Goal: Communication & Community: Participate in discussion

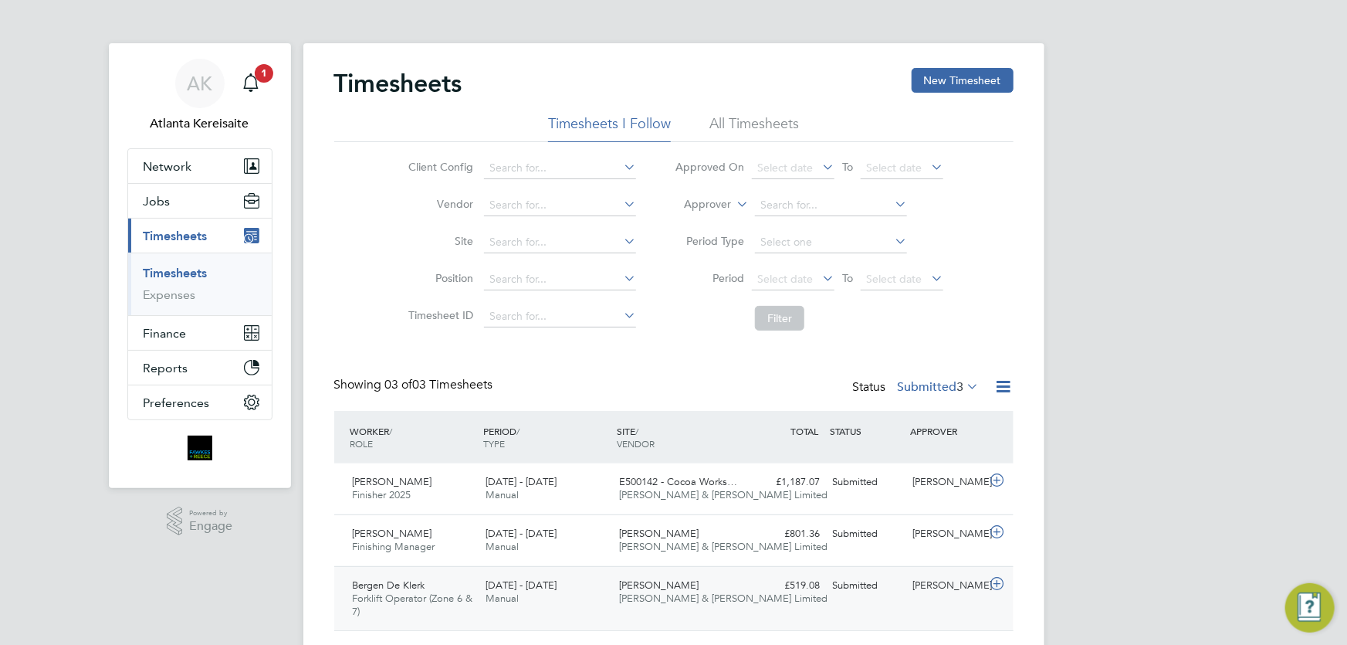
scroll to position [41, 0]
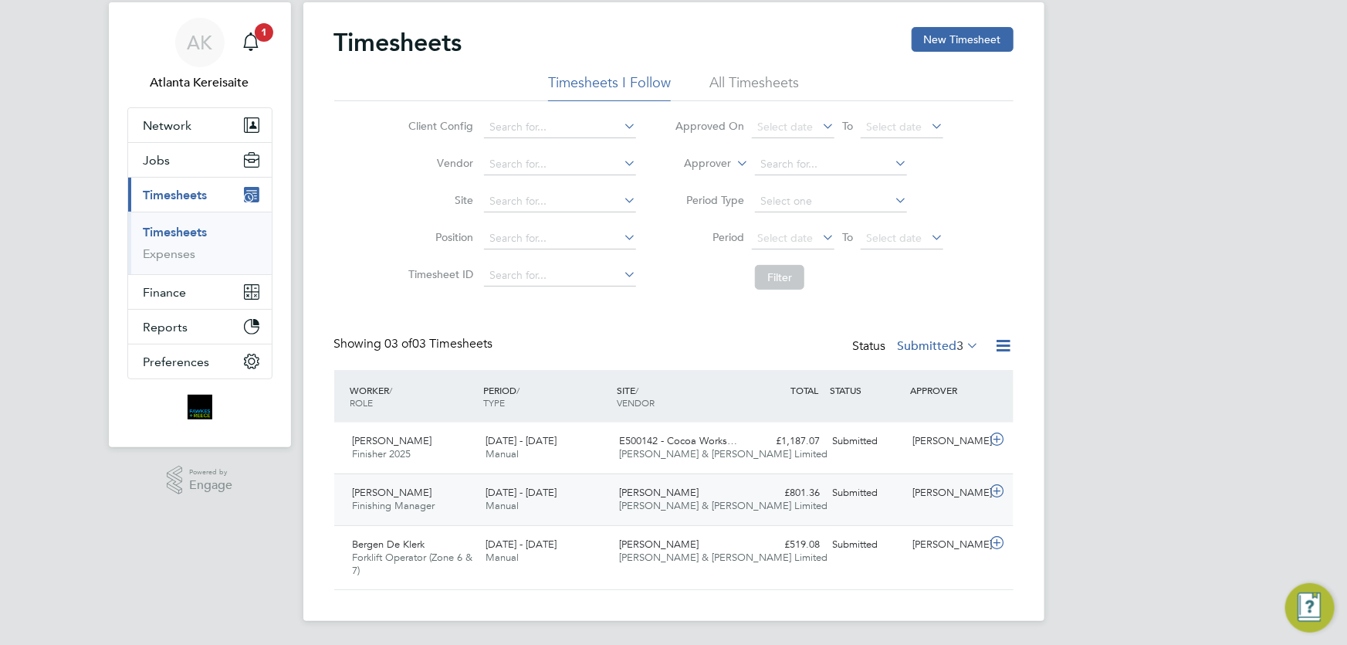
click at [893, 502] on div "Submitted" at bounding box center [867, 492] width 80 height 25
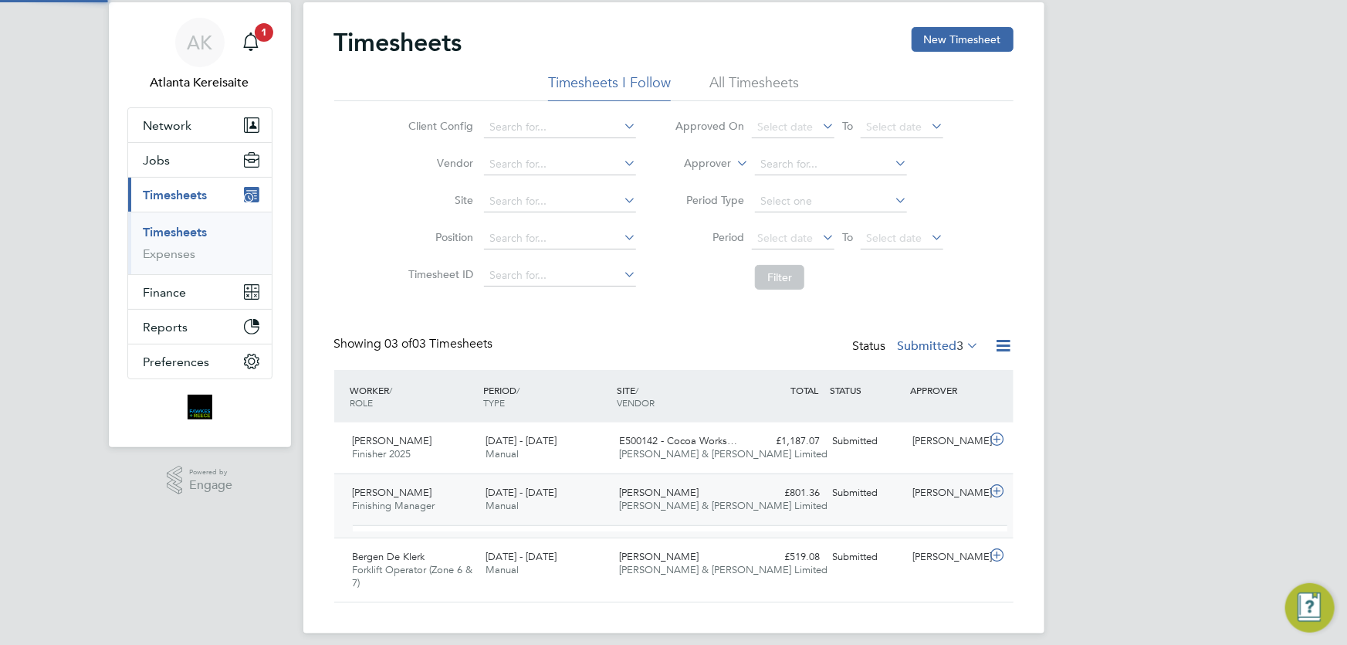
scroll to position [26, 151]
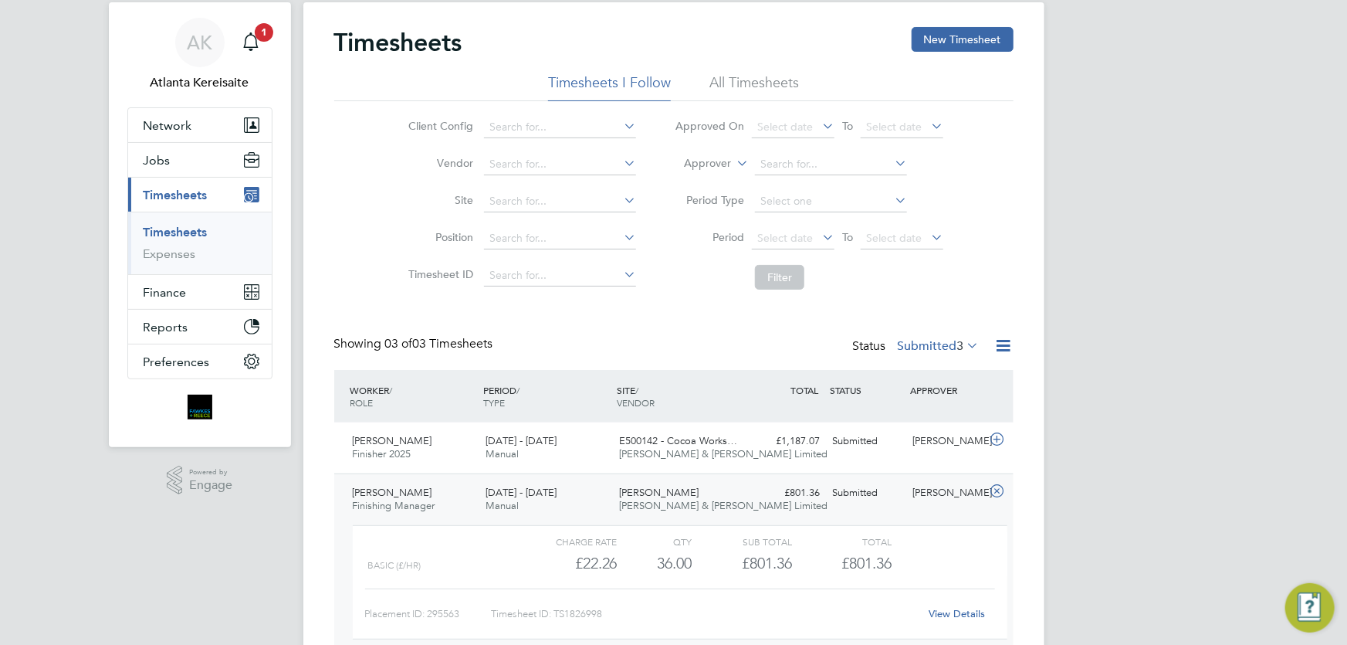
click at [964, 610] on link "View Details" at bounding box center [957, 613] width 56 height 13
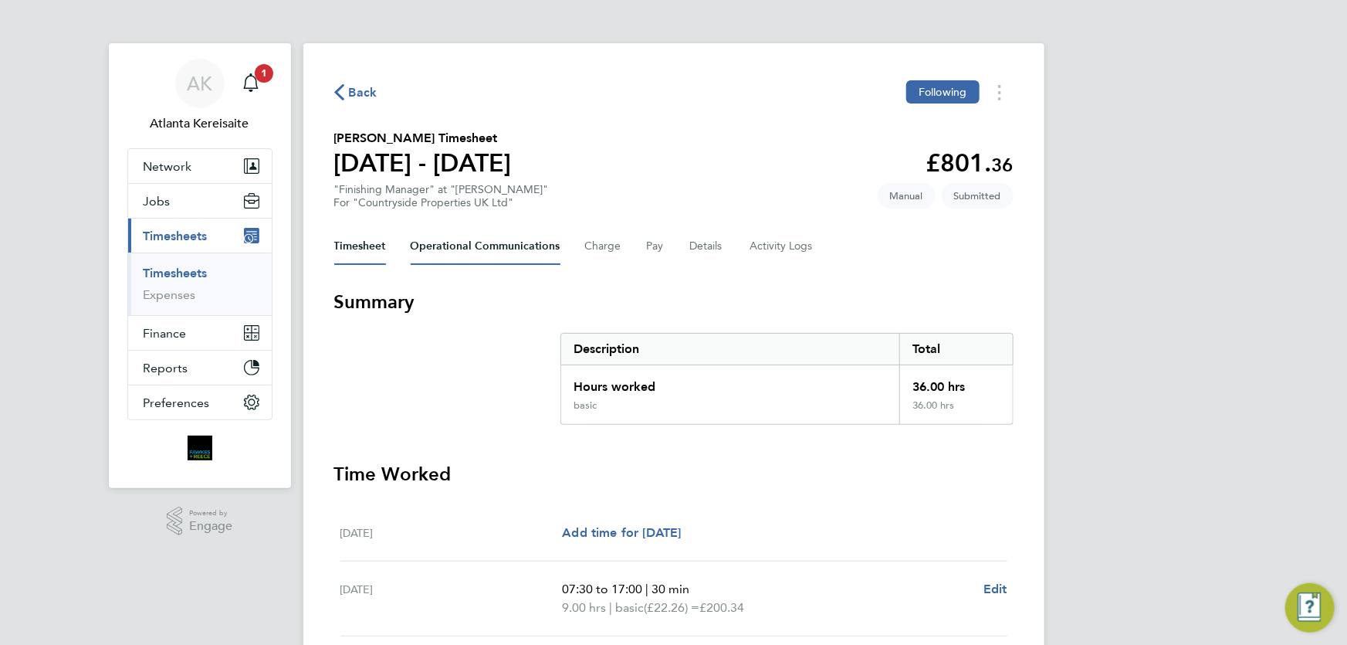
click at [520, 247] on Communications-tab "Operational Communications" at bounding box center [486, 246] width 150 height 37
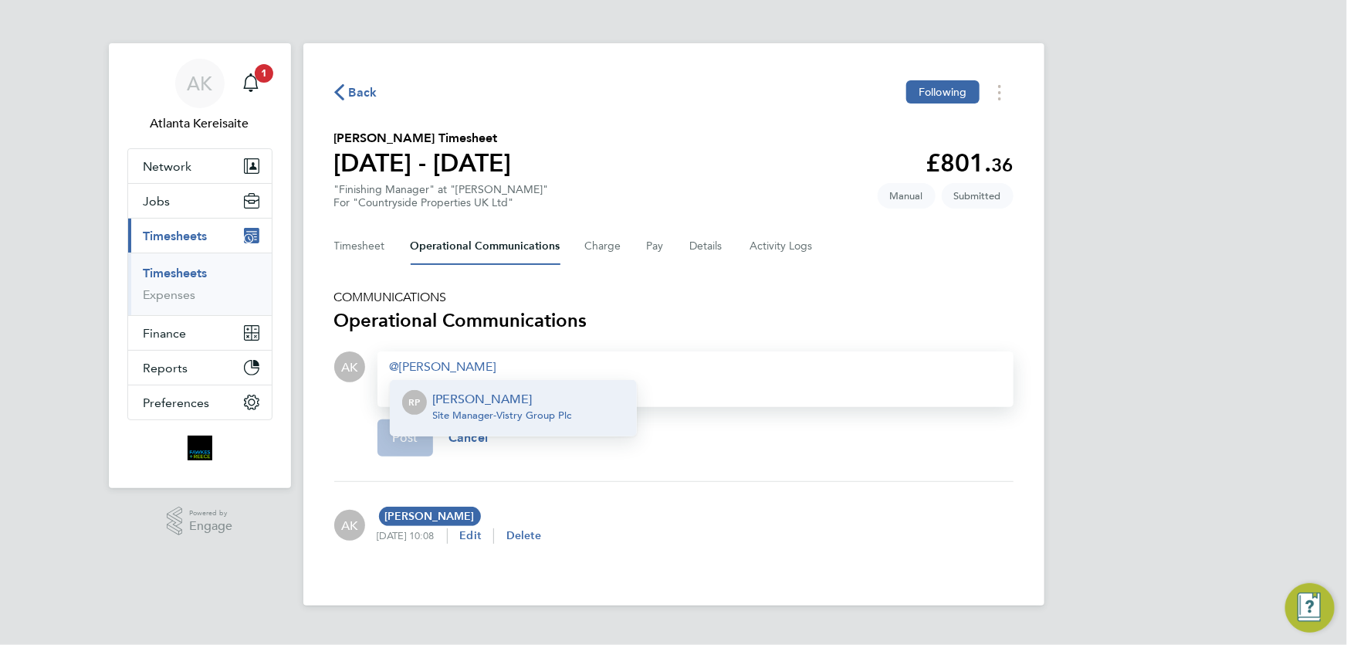
click at [537, 420] on div "Rob Pollard Site Manager - Vistry Group Plc" at bounding box center [502, 408] width 139 height 37
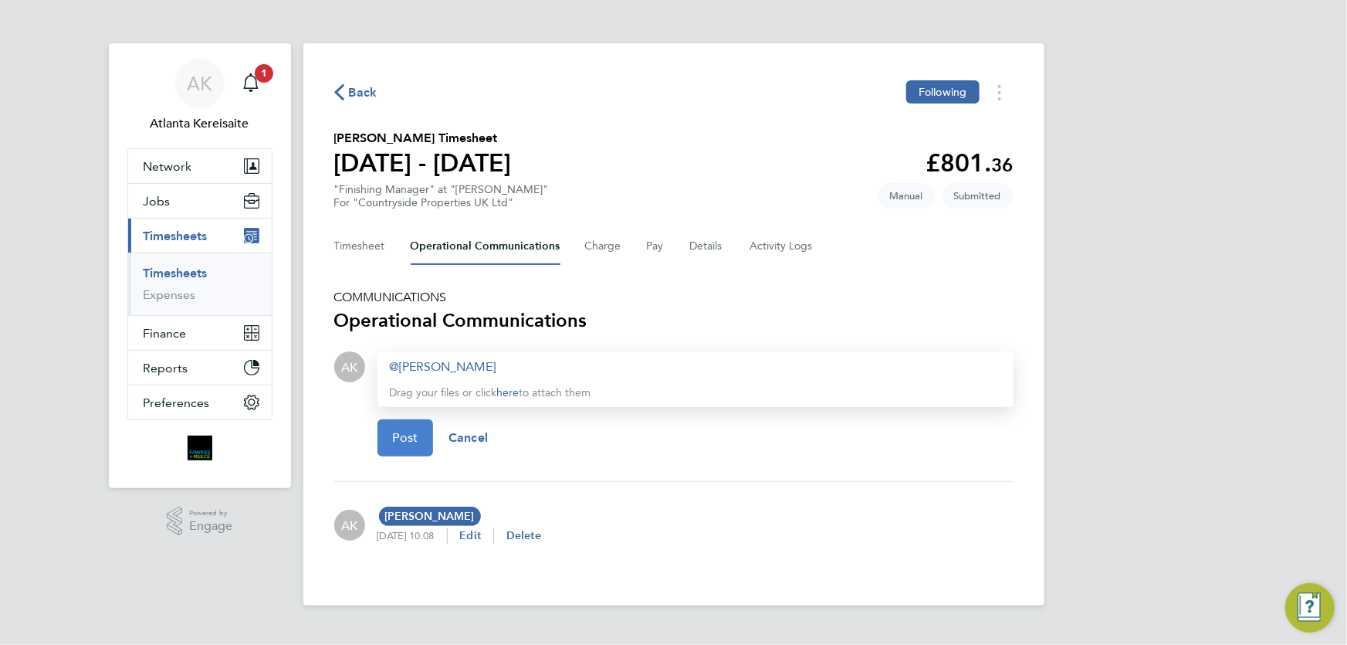
click at [384, 429] on button "Post" at bounding box center [406, 437] width 56 height 37
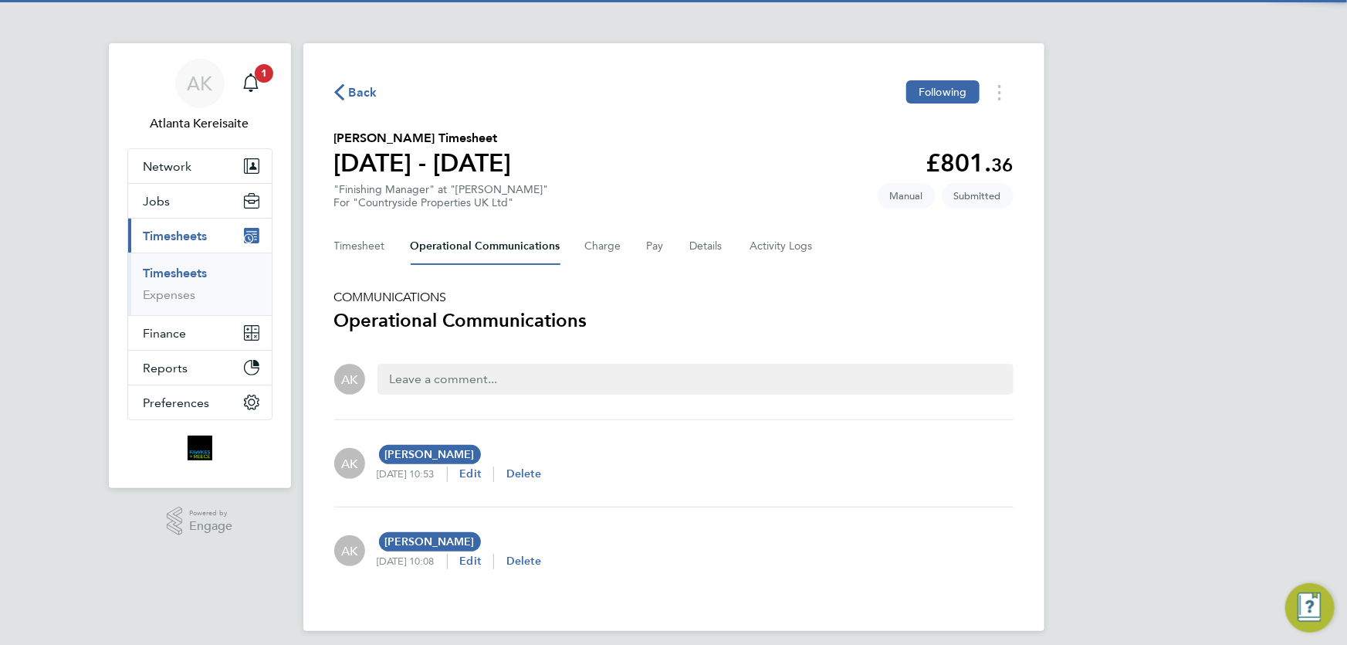
click at [345, 88] on span "Back" at bounding box center [355, 91] width 43 height 15
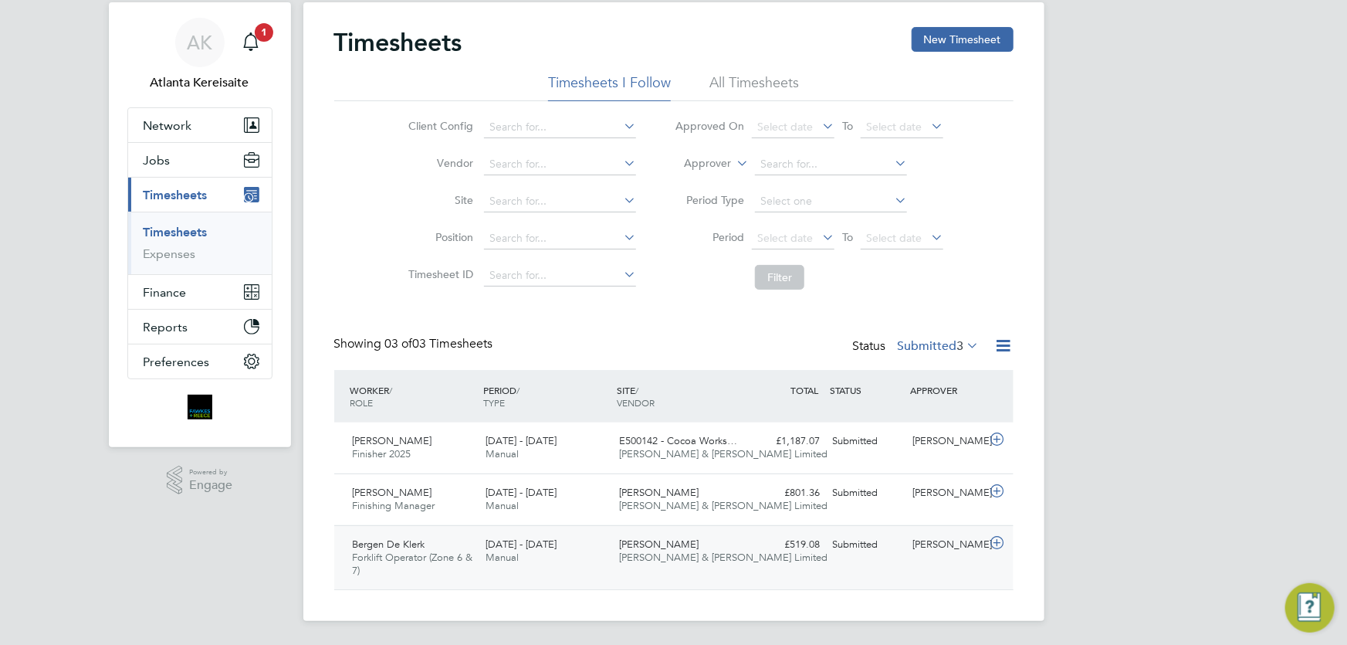
click at [942, 563] on div "Bergen De Klerk Forklift Operator (Zone 6 & 7) 15 - 21 Sep 2025 15 - 21 Sep 202…" at bounding box center [673, 557] width 679 height 65
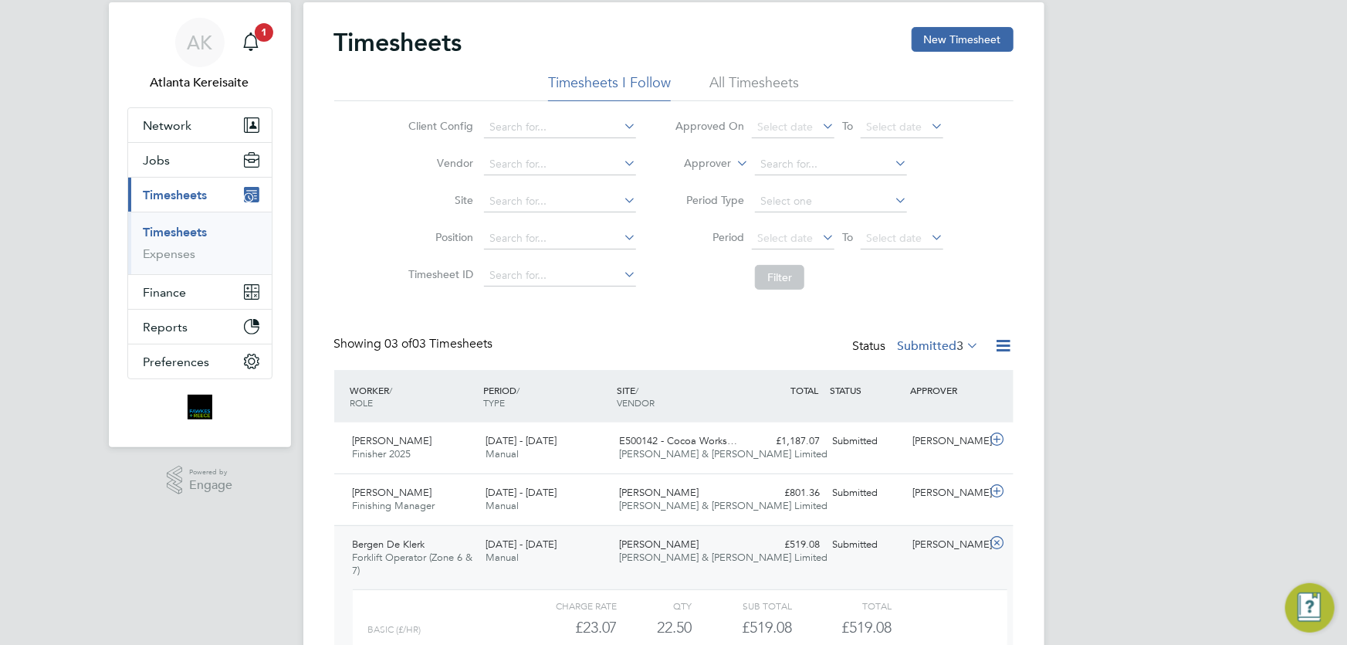
scroll to position [183, 0]
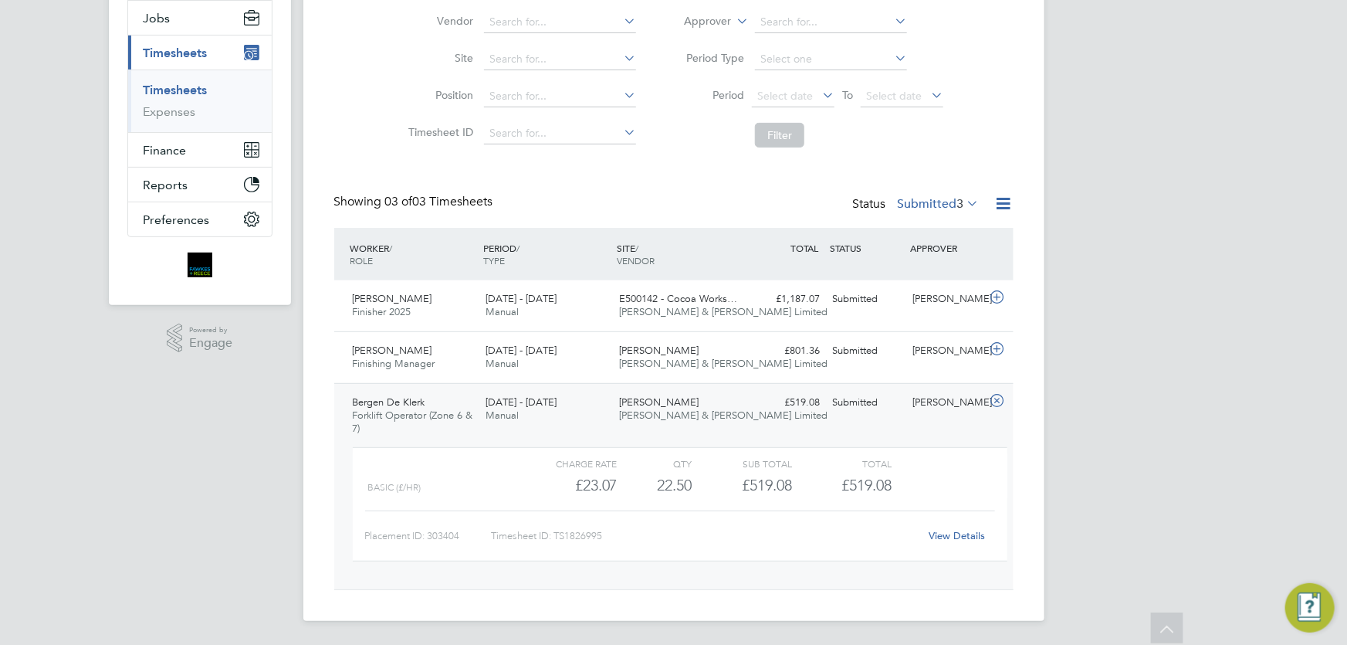
click at [976, 529] on link "View Details" at bounding box center [957, 535] width 56 height 13
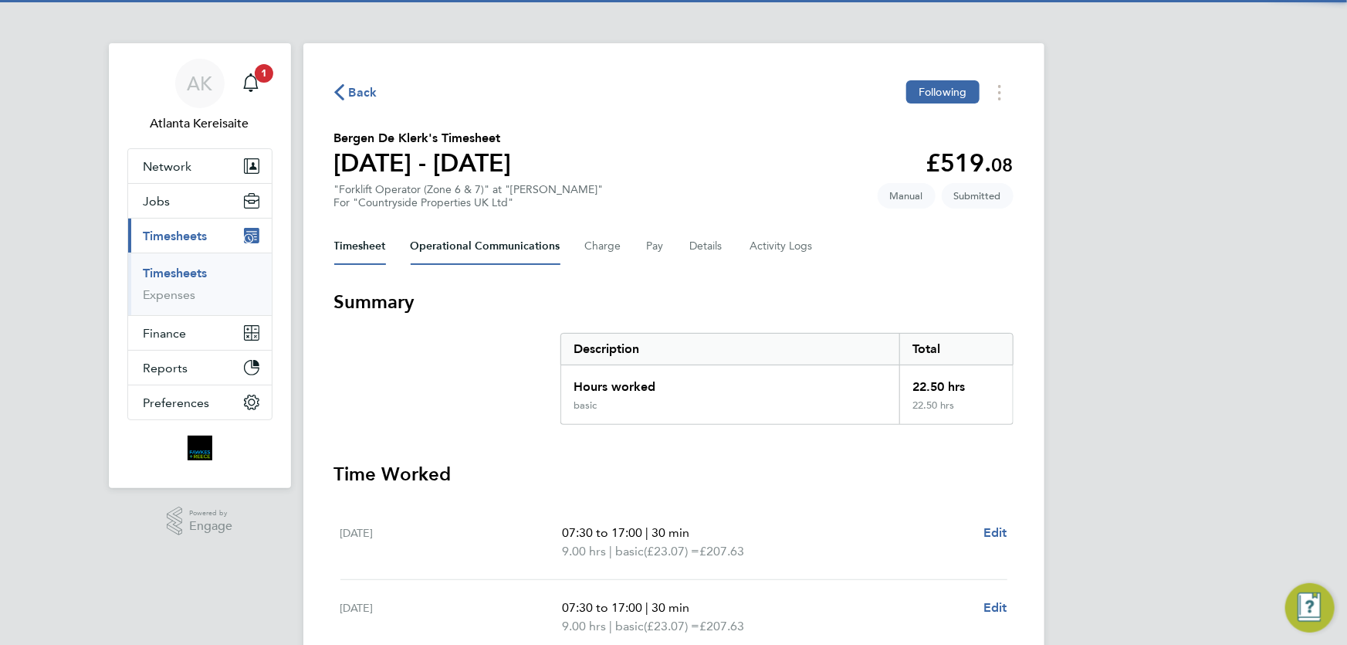
click at [470, 244] on Communications-tab "Operational Communications" at bounding box center [486, 246] width 150 height 37
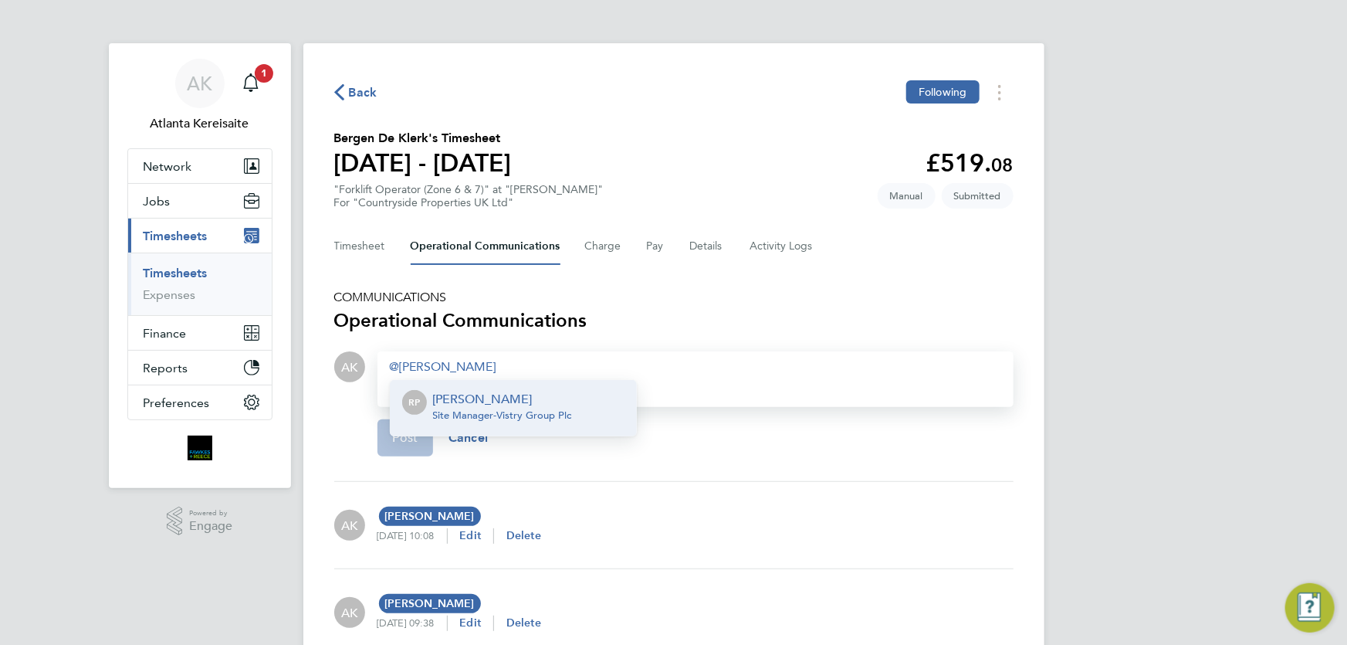
click at [450, 401] on p "[PERSON_NAME]" at bounding box center [502, 399] width 139 height 19
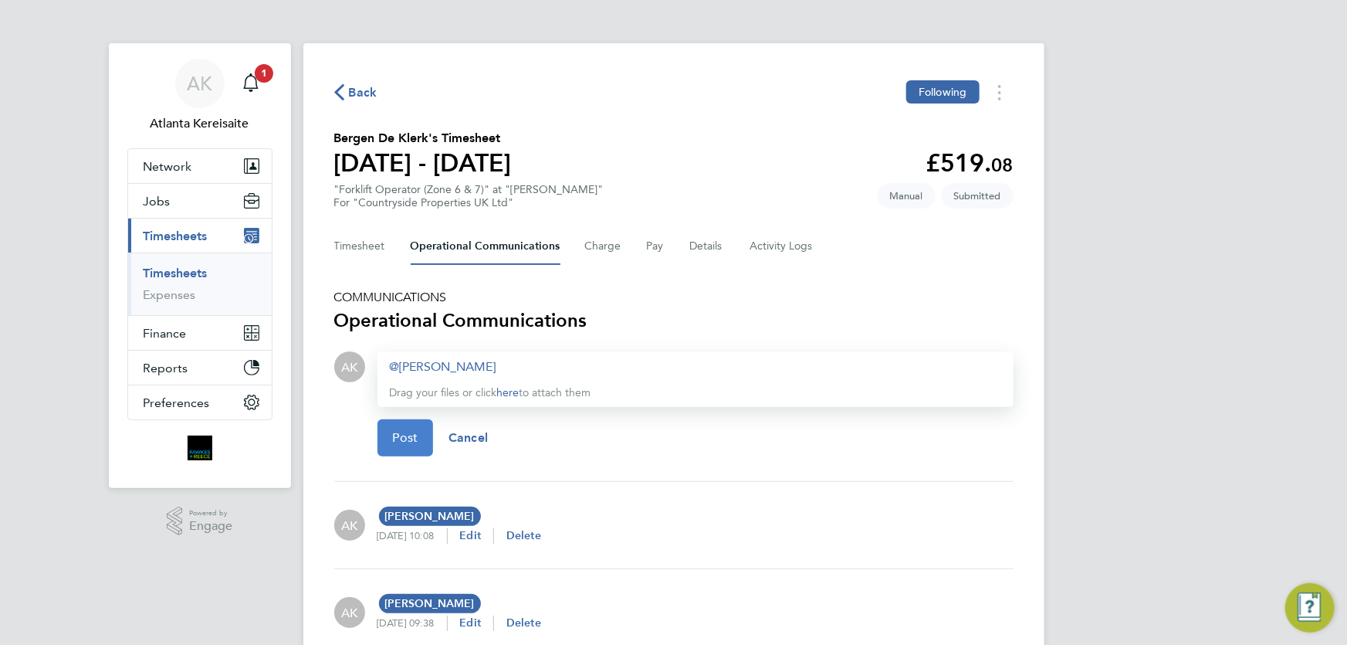
click at [416, 438] on span "Post" at bounding box center [405, 437] width 25 height 15
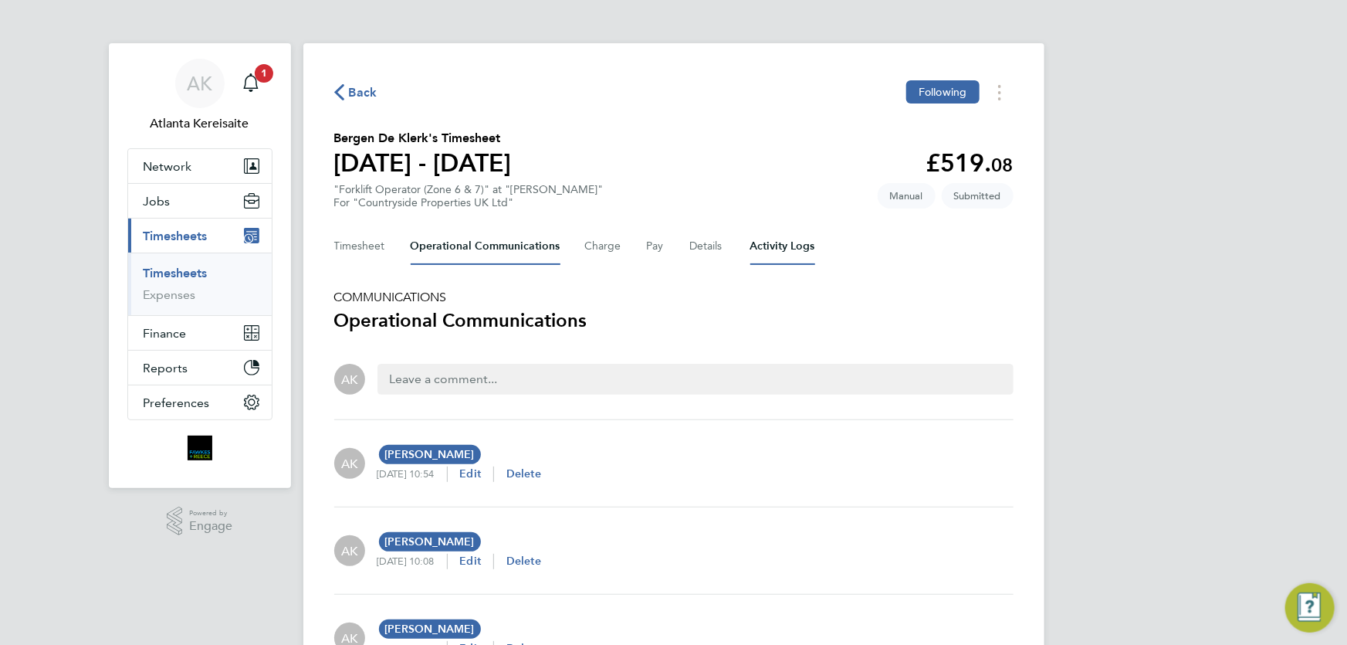
click at [762, 241] on Logs-tab "Activity Logs" at bounding box center [782, 246] width 65 height 37
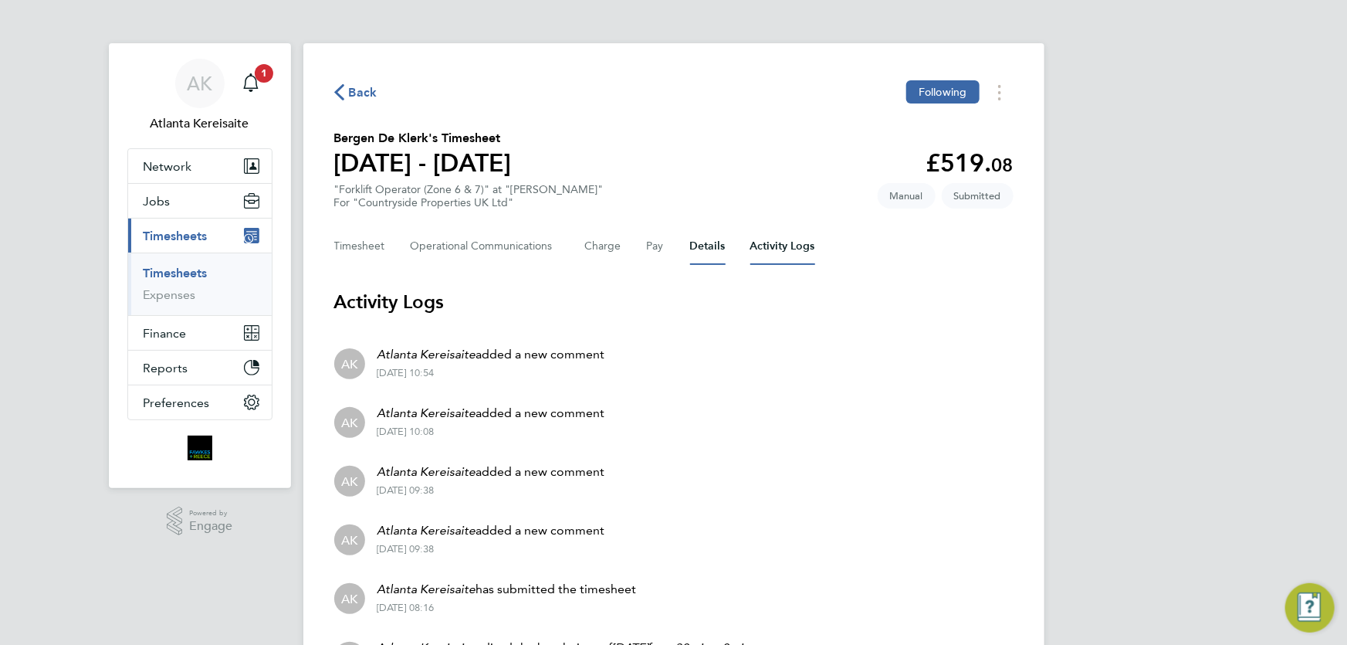
click at [710, 237] on button "Details" at bounding box center [708, 246] width 36 height 37
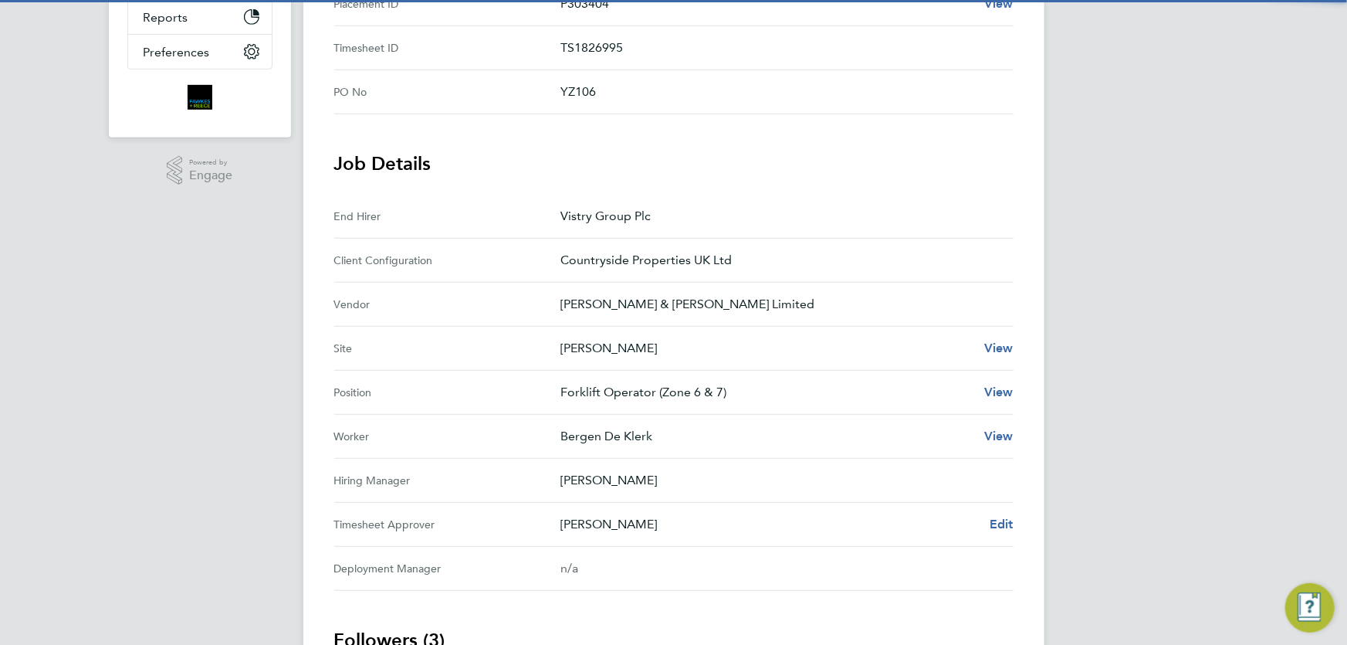
scroll to position [656, 0]
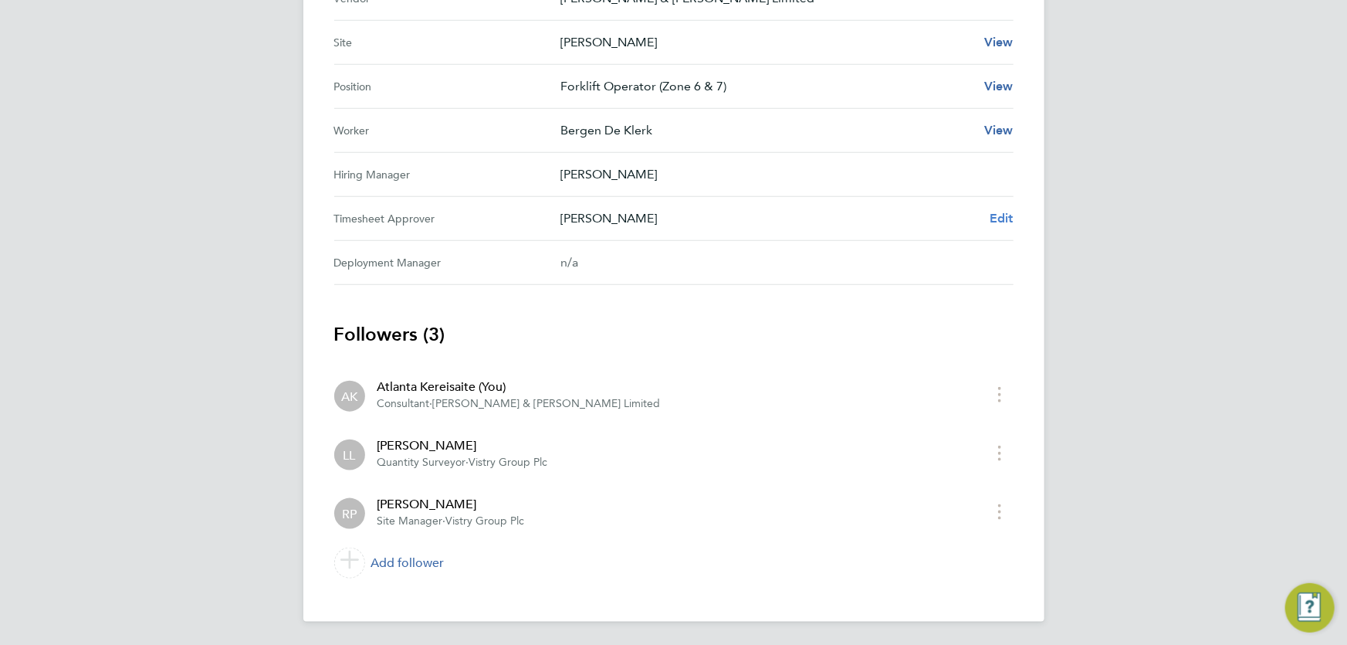
click at [991, 216] on span "Edit" at bounding box center [1002, 218] width 24 height 15
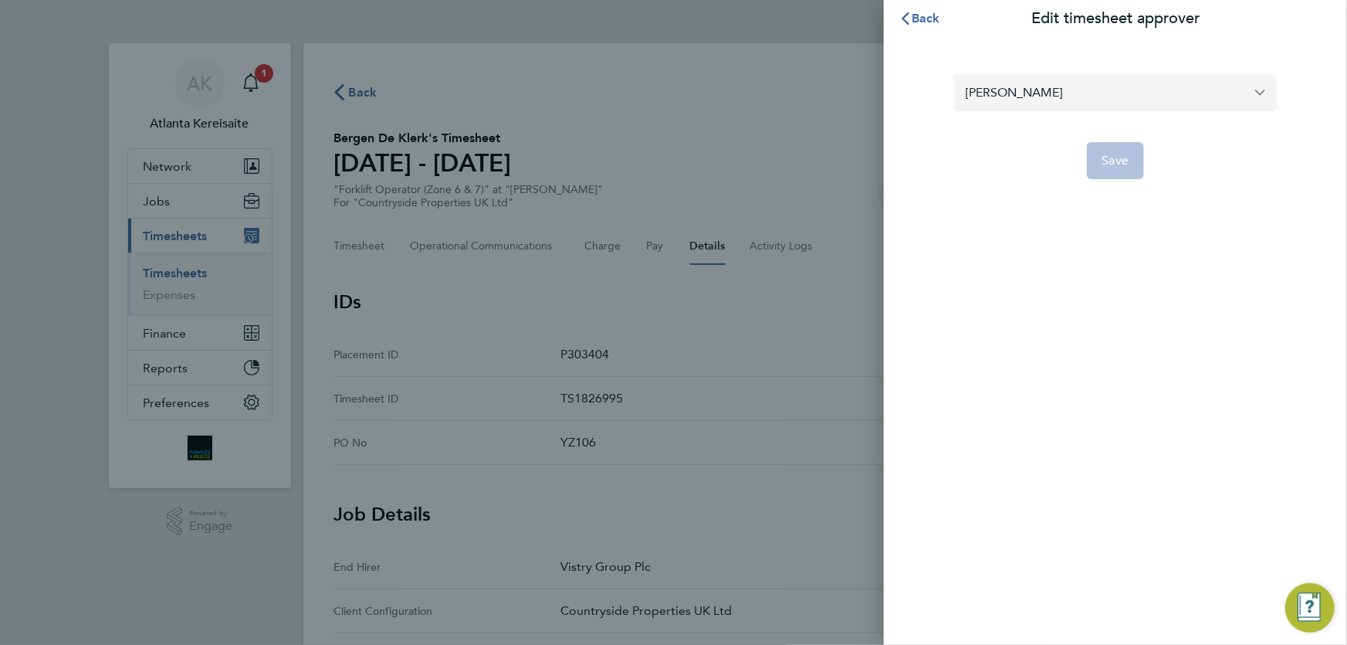
click at [1068, 90] on input "[PERSON_NAME]" at bounding box center [1116, 92] width 324 height 36
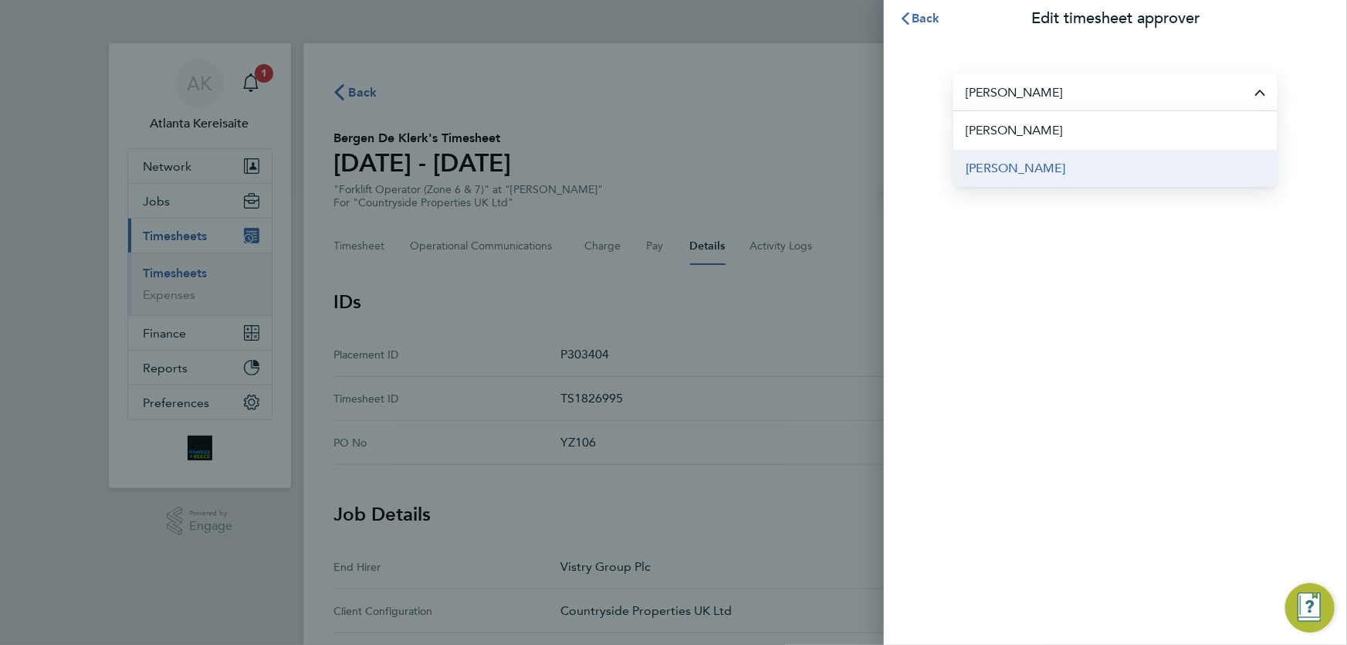
click at [1048, 181] on li "Frederick Potrykus" at bounding box center [1116, 168] width 324 height 38
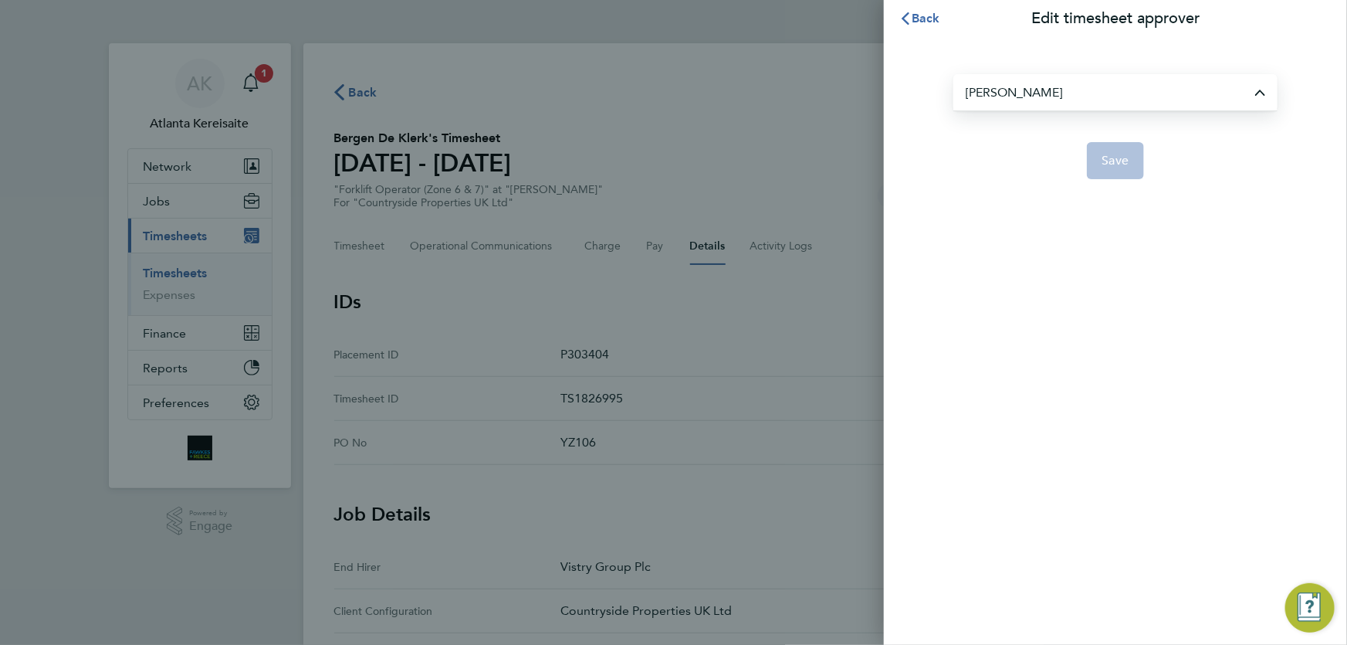
type input "Frederick Potrykus"
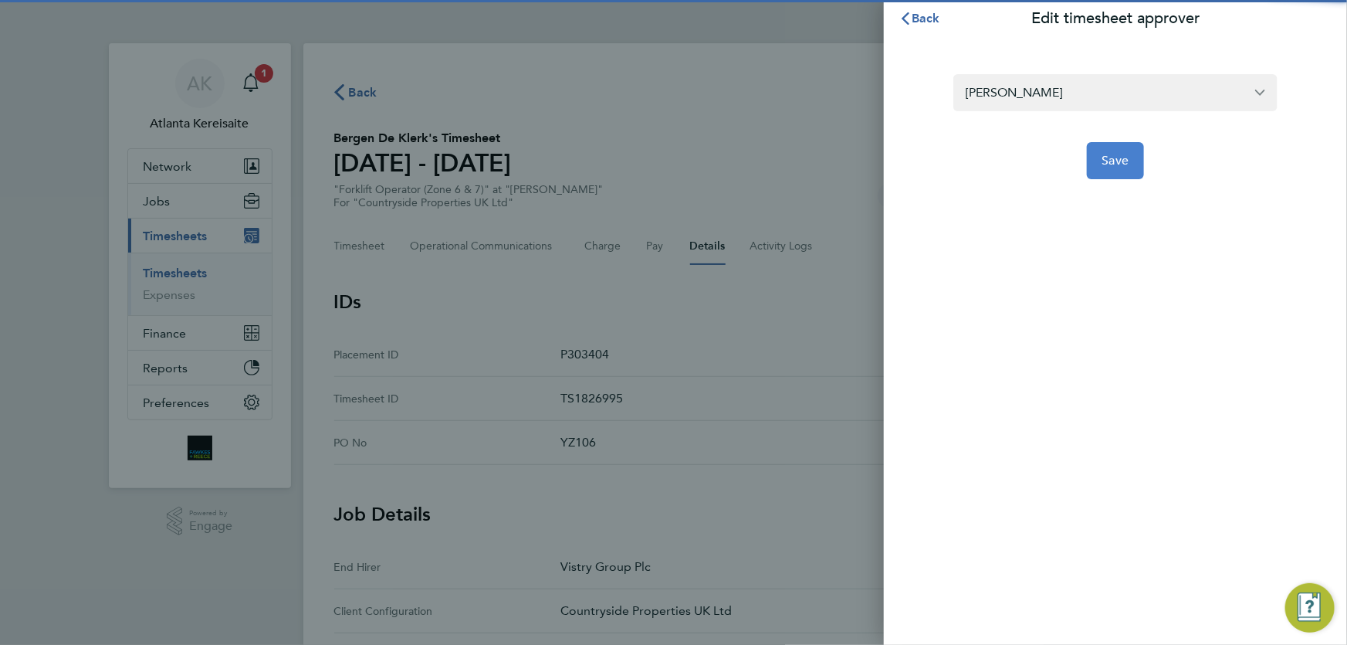
click at [1112, 169] on button "Save" at bounding box center [1116, 160] width 58 height 37
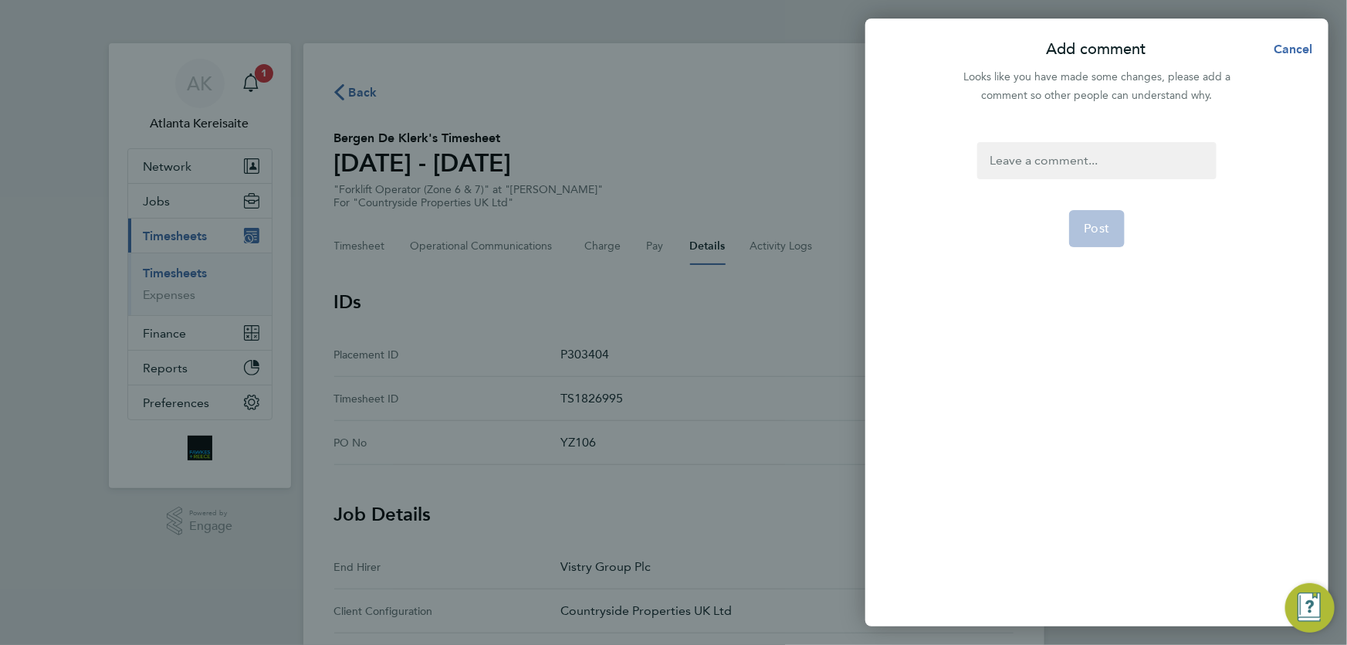
click at [1058, 155] on div at bounding box center [1096, 160] width 239 height 37
click at [1056, 155] on div at bounding box center [1096, 160] width 239 height 37
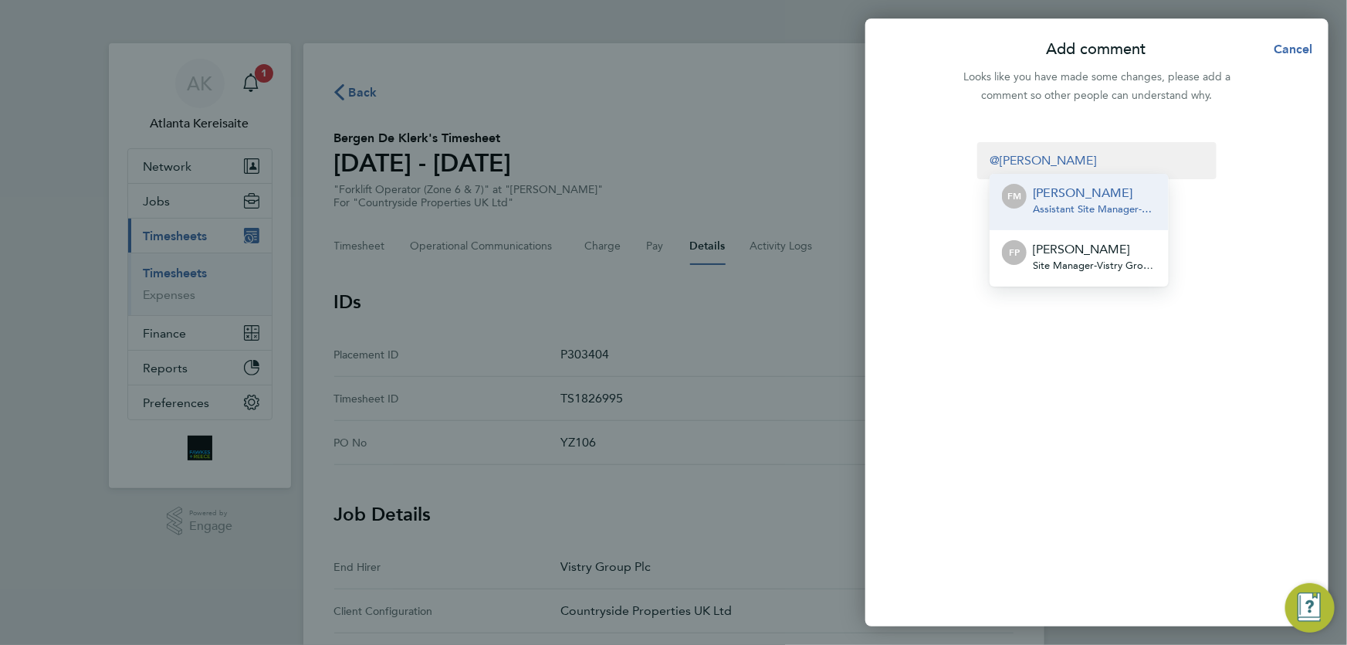
click at [1098, 270] on span "Site Manager - Vistry Group Plc" at bounding box center [1095, 265] width 124 height 12
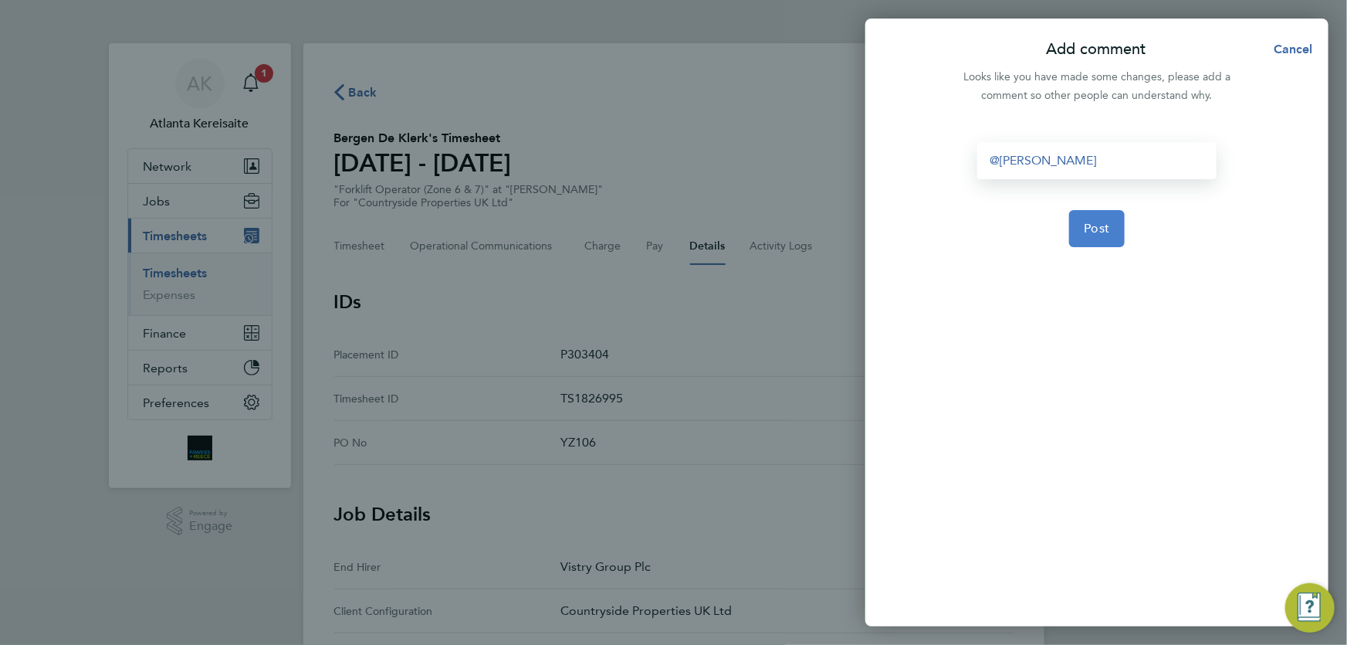
click at [1082, 221] on button "Post" at bounding box center [1097, 228] width 56 height 37
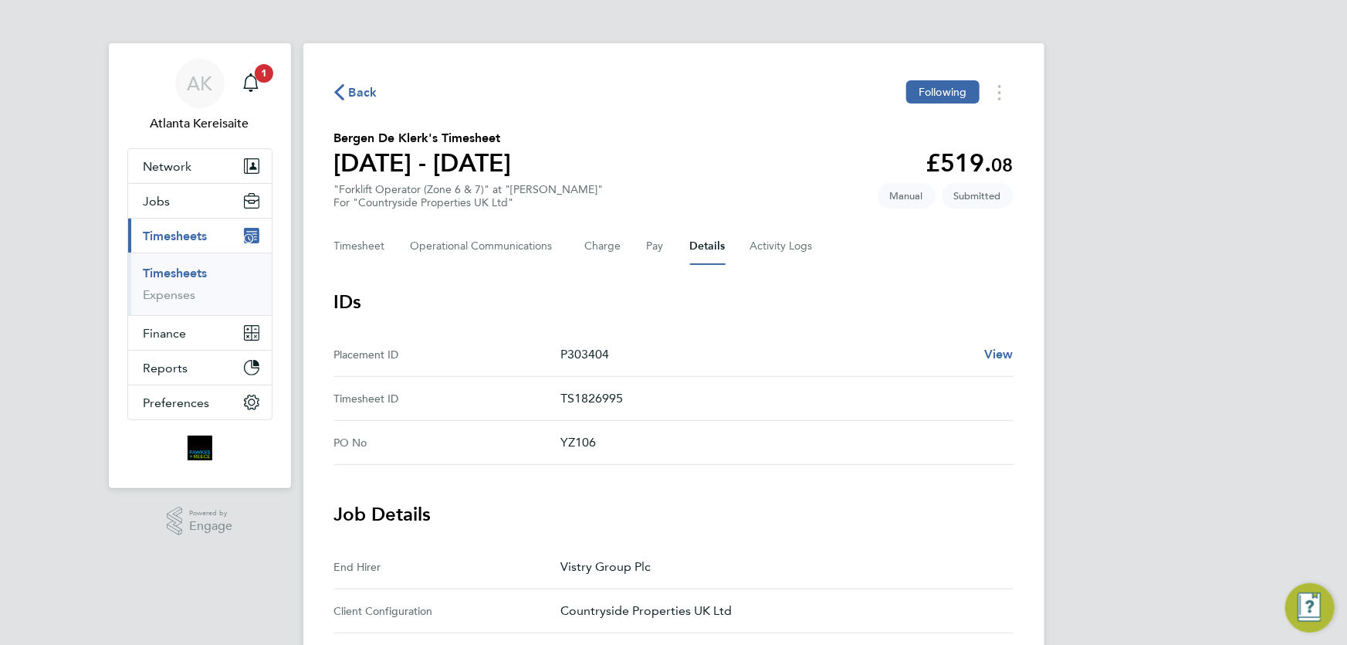
click at [356, 92] on span "Back" at bounding box center [363, 92] width 29 height 19
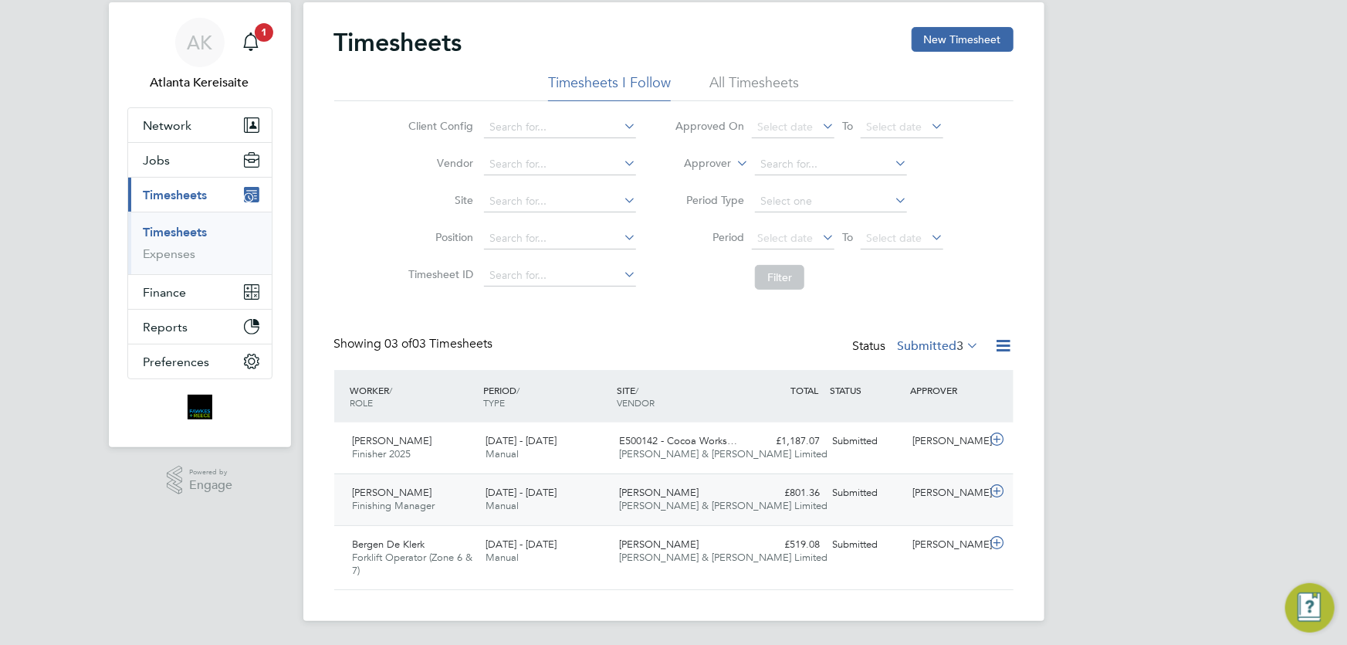
click at [825, 495] on div "£801.36 Submitted" at bounding box center [787, 492] width 80 height 25
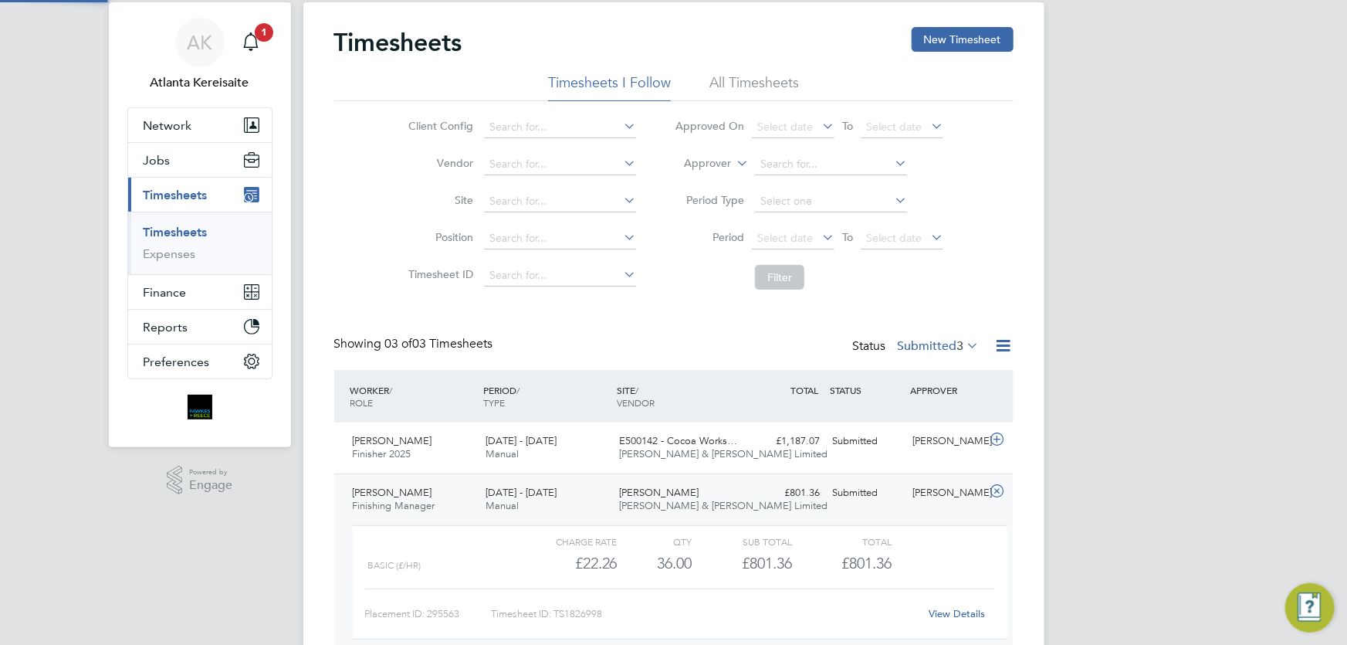
scroll to position [26, 151]
drag, startPoint x: 964, startPoint y: 600, endPoint x: 960, endPoint y: 608, distance: 9.0
click at [964, 601] on div "View Details" at bounding box center [958, 613] width 76 height 25
click at [959, 610] on link "View Details" at bounding box center [957, 613] width 56 height 13
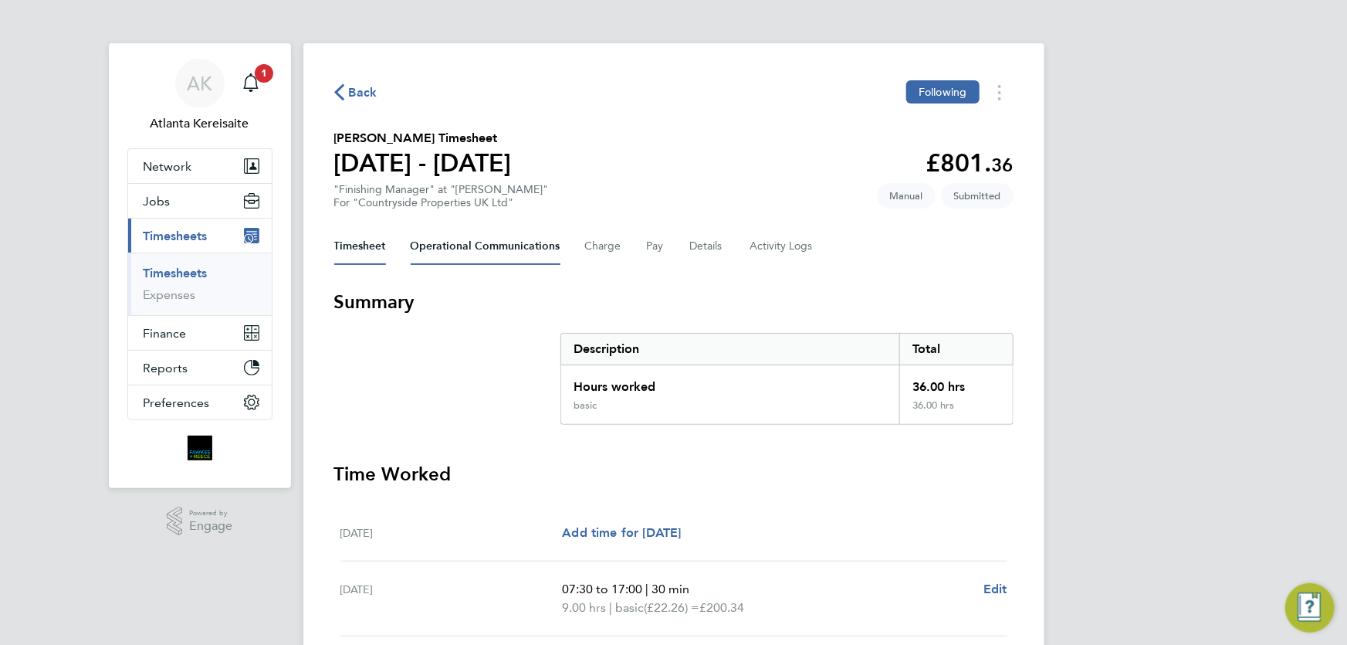
click at [470, 239] on Communications-tab "Operational Communications" at bounding box center [486, 246] width 150 height 37
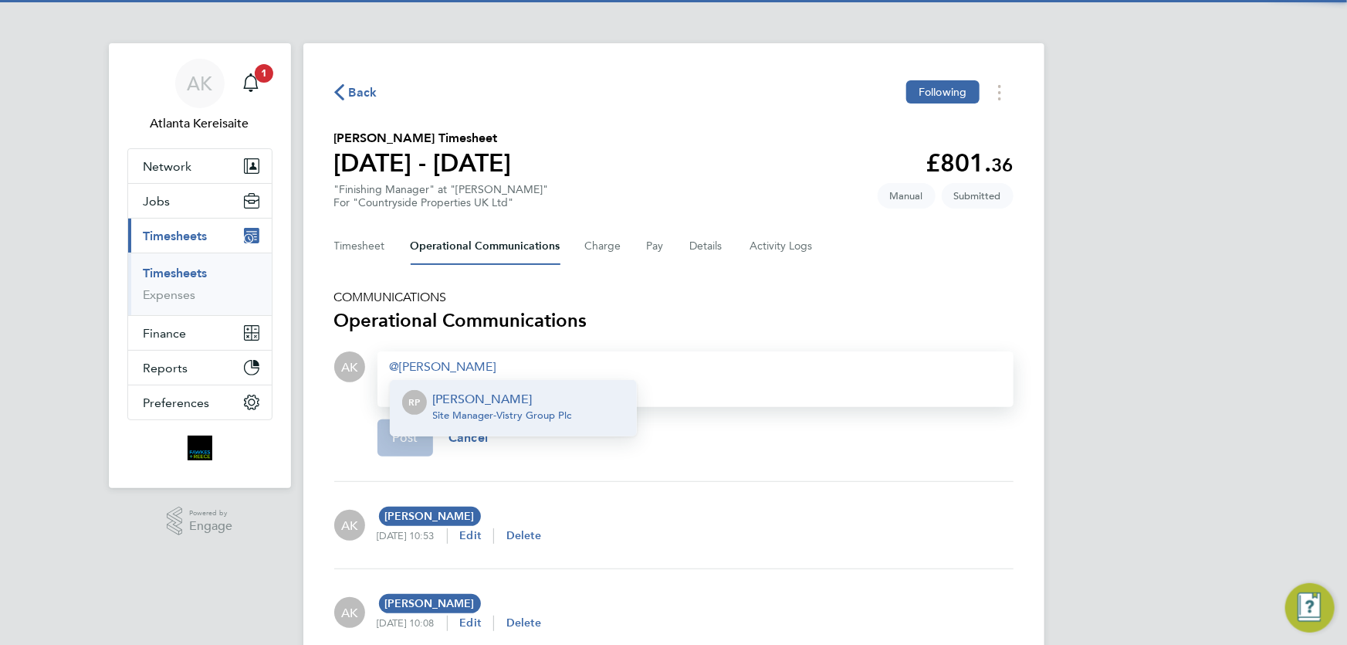
click at [540, 417] on span "Site Manager - Vistry Group Plc" at bounding box center [502, 415] width 139 height 12
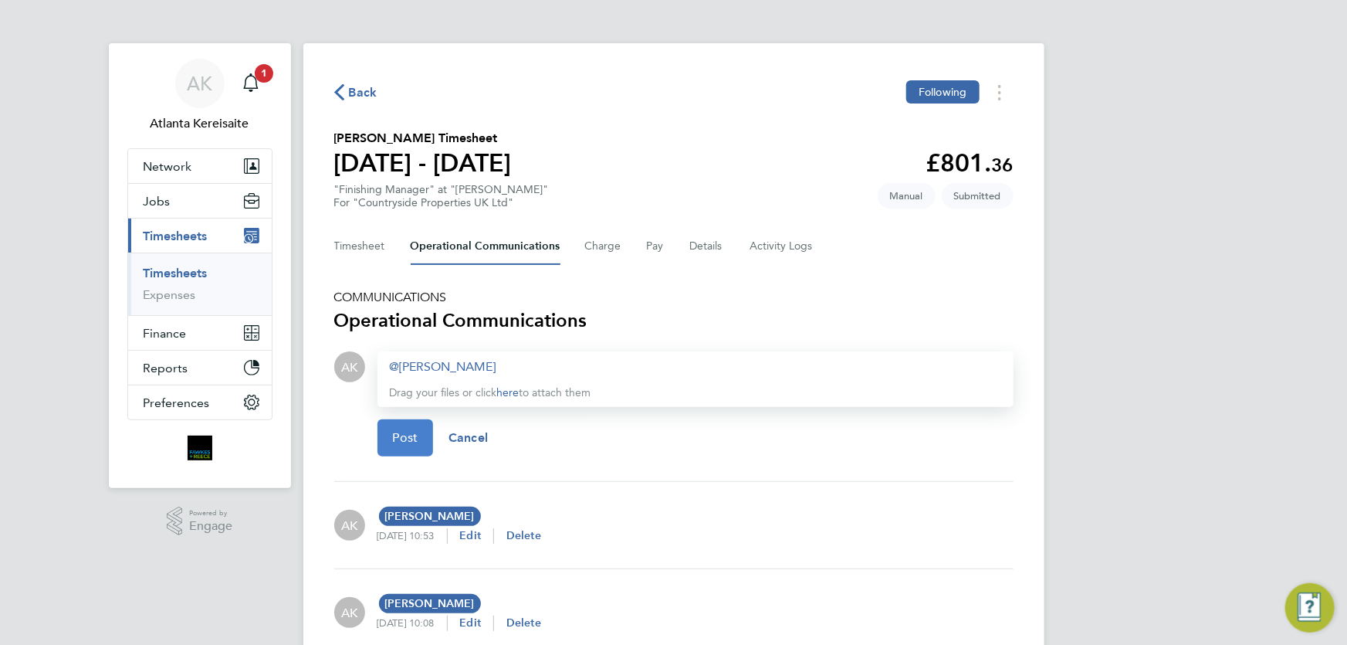
click at [429, 429] on button "Post" at bounding box center [406, 437] width 56 height 37
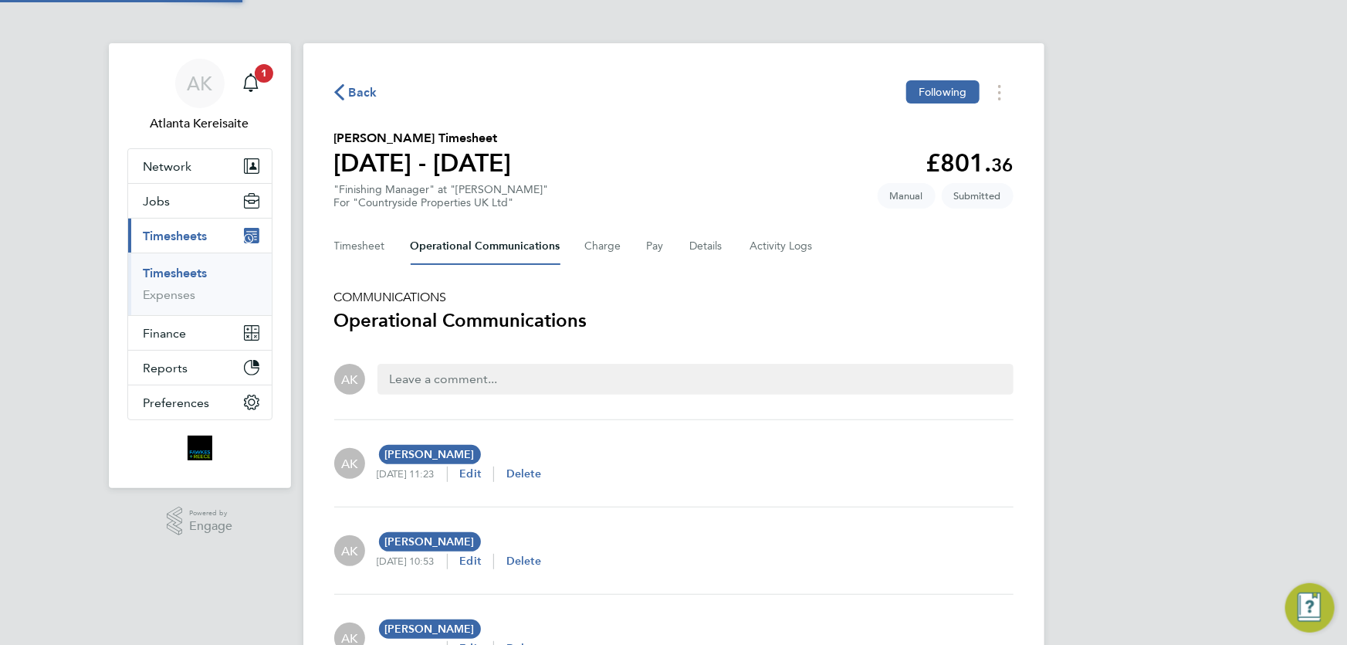
click at [354, 93] on span "Back" at bounding box center [363, 92] width 29 height 19
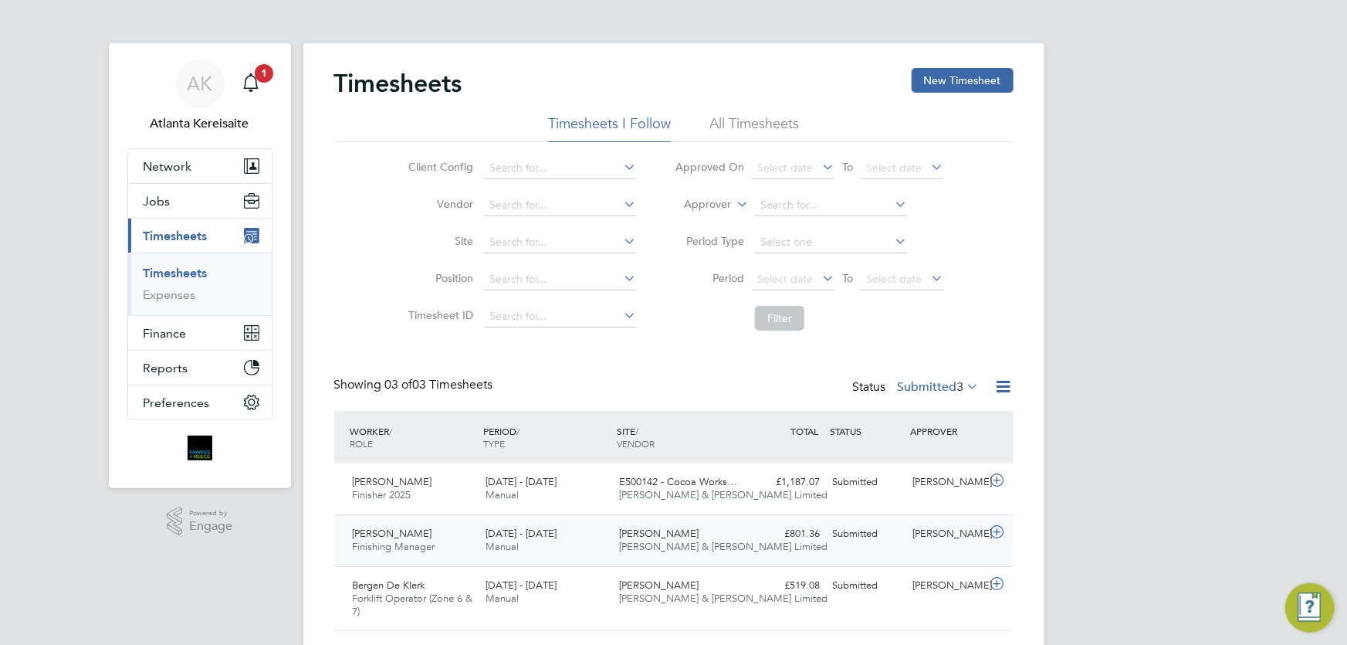
scroll to position [41, 0]
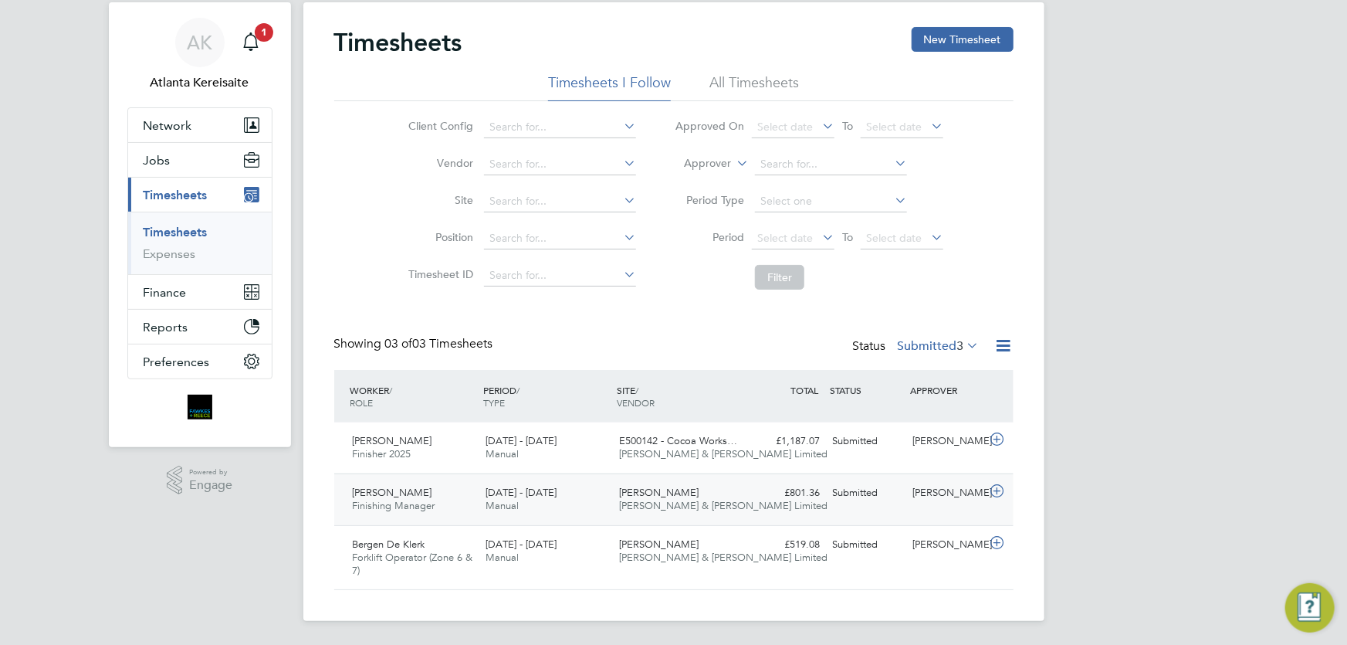
click at [934, 510] on div "Stuart Blackburn Finishing Manager 15 - 21 Sep 2025 15 - 21 Sep 2025 Manual Dea…" at bounding box center [673, 499] width 679 height 52
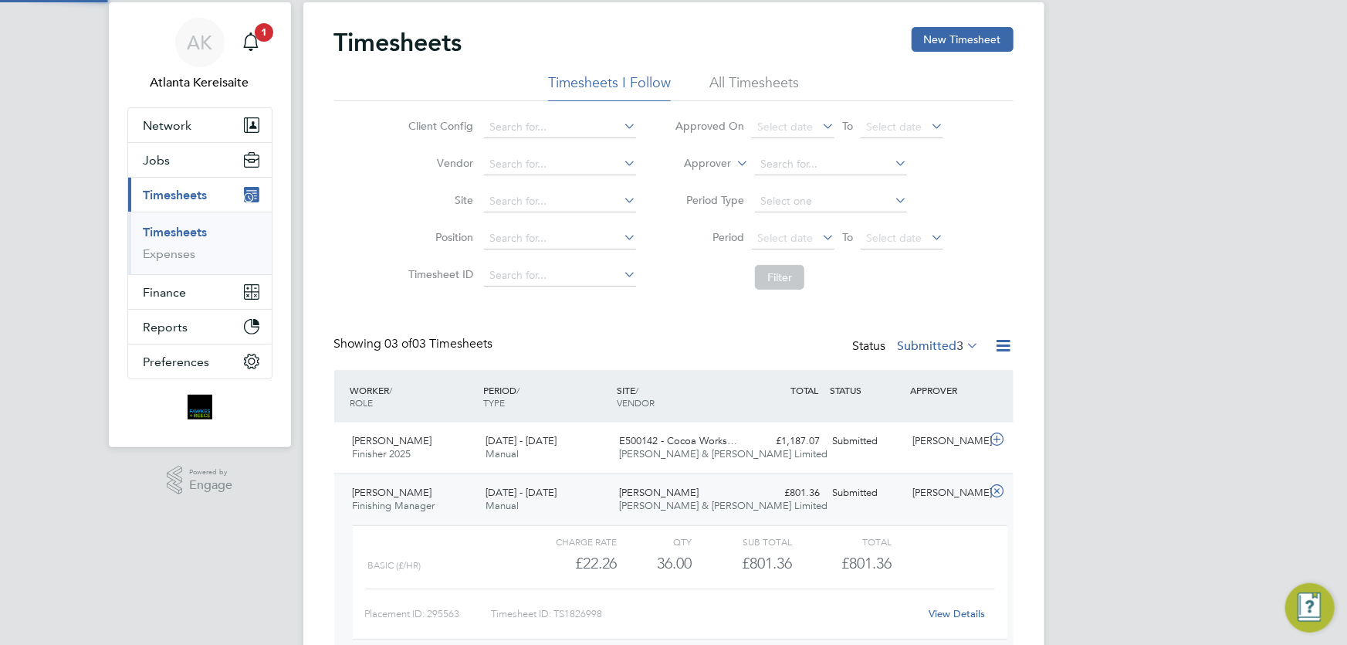
scroll to position [26, 151]
click at [960, 610] on link "View Details" at bounding box center [957, 613] width 56 height 13
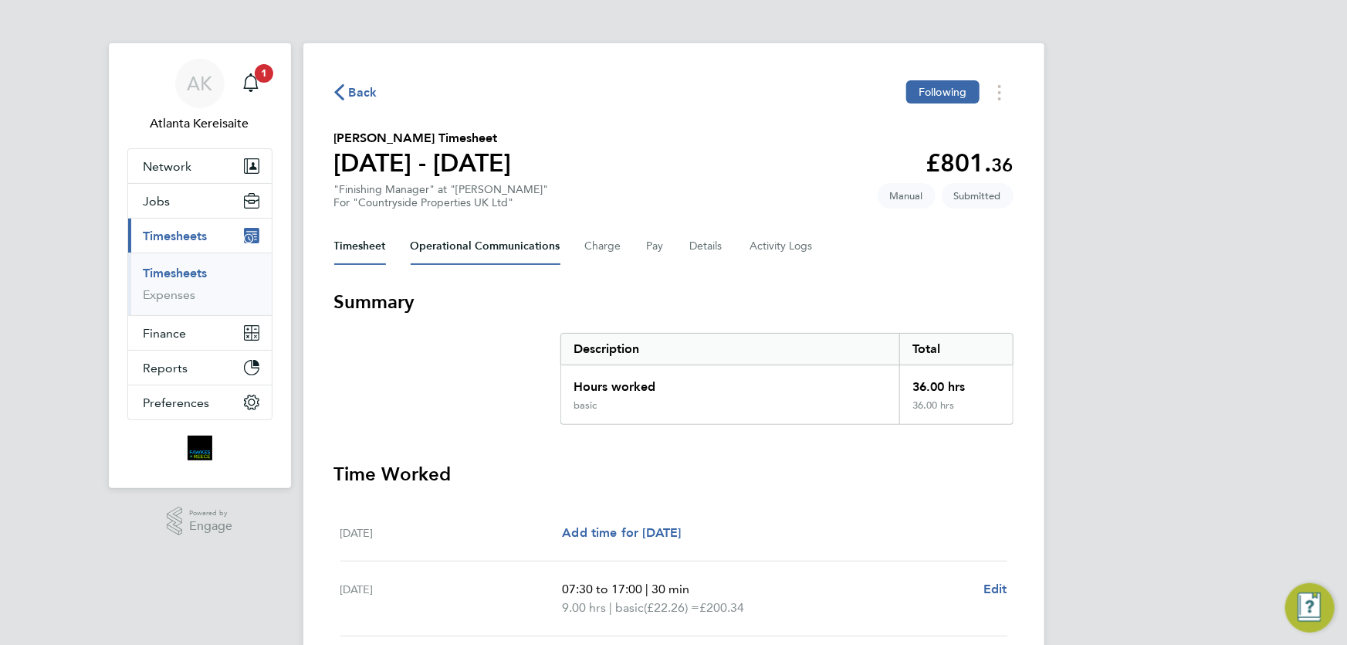
click at [483, 246] on Communications-tab "Operational Communications" at bounding box center [486, 246] width 150 height 37
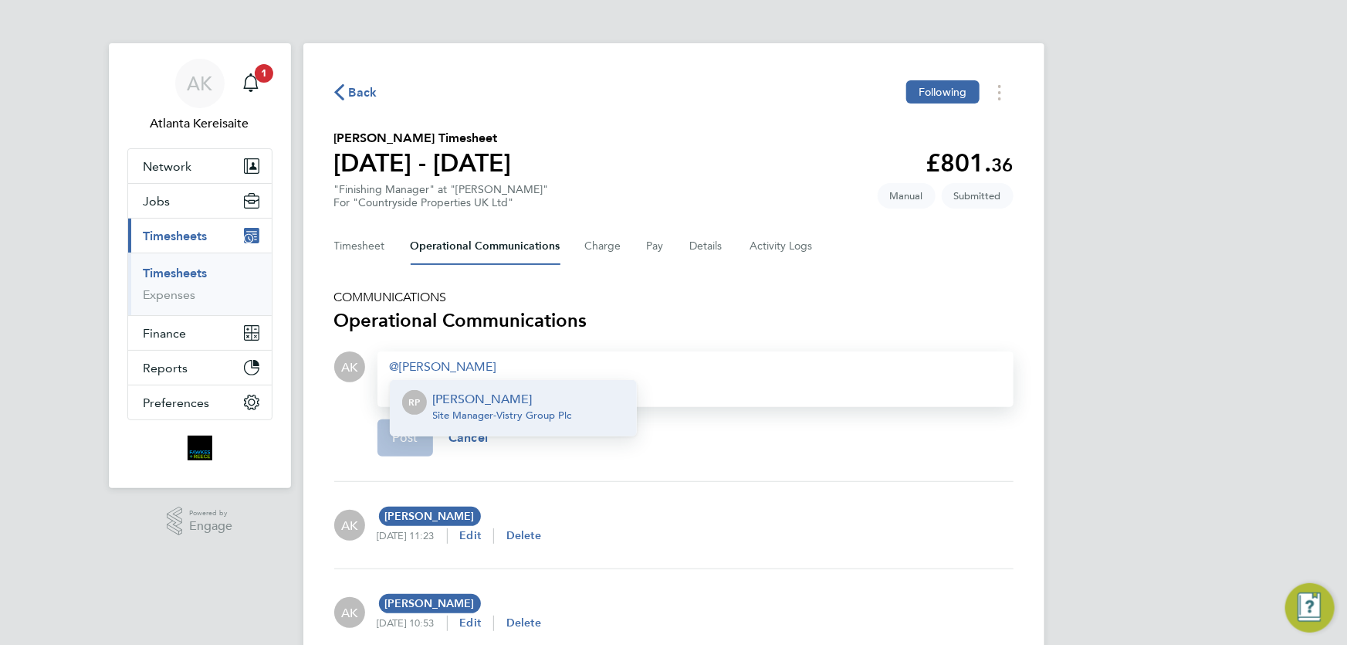
click at [493, 393] on p "[PERSON_NAME]" at bounding box center [502, 399] width 139 height 19
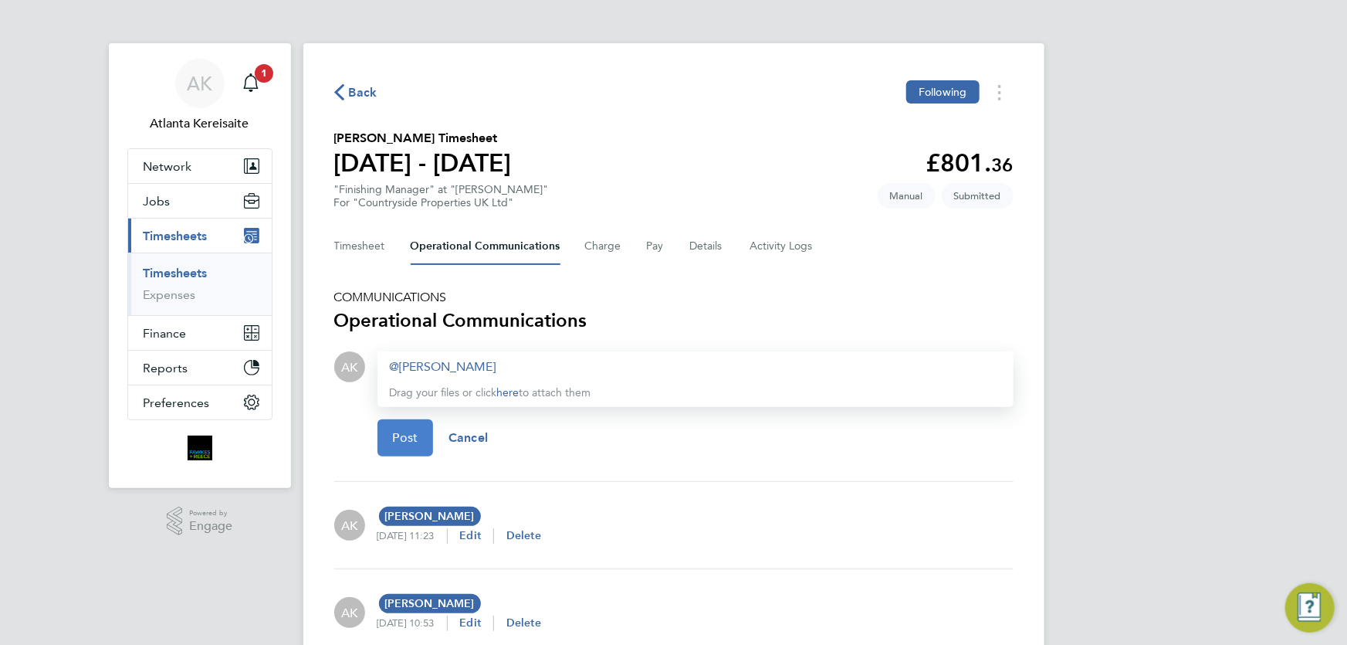
click at [415, 448] on button "Post" at bounding box center [406, 437] width 56 height 37
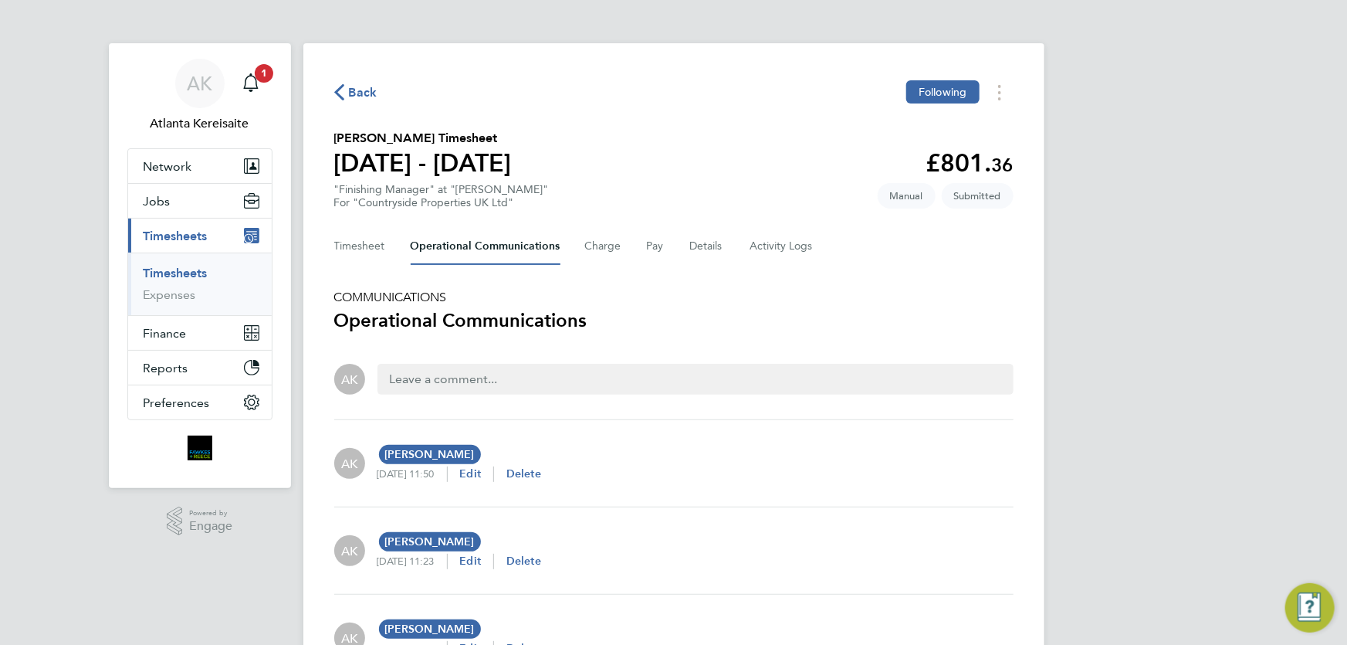
click at [351, 83] on button "Back" at bounding box center [355, 92] width 43 height 19
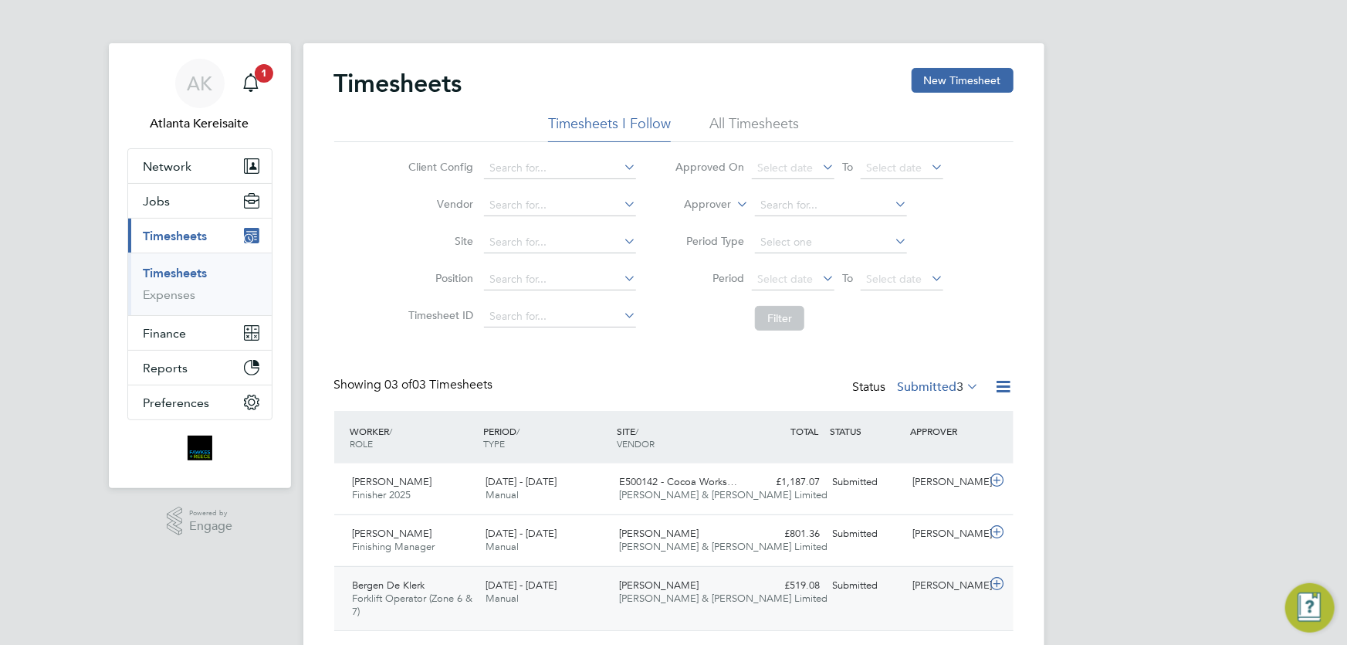
click at [929, 594] on div "[PERSON_NAME]" at bounding box center [946, 585] width 80 height 25
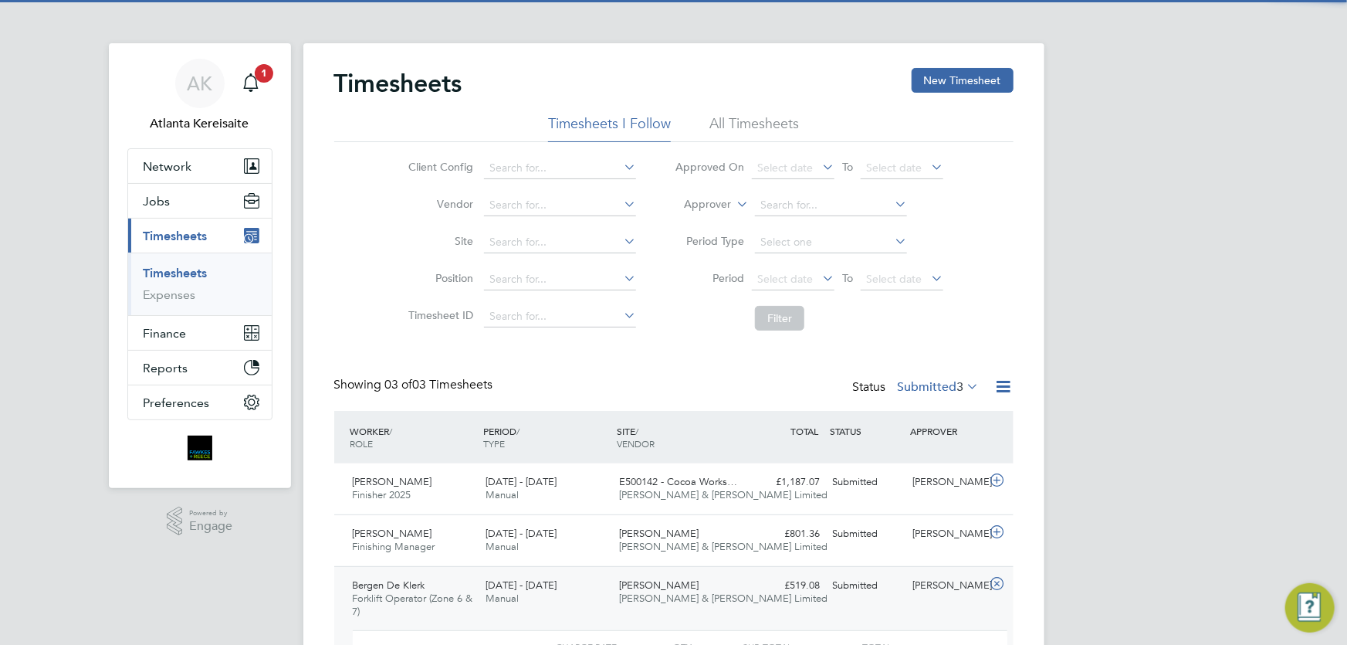
scroll to position [183, 0]
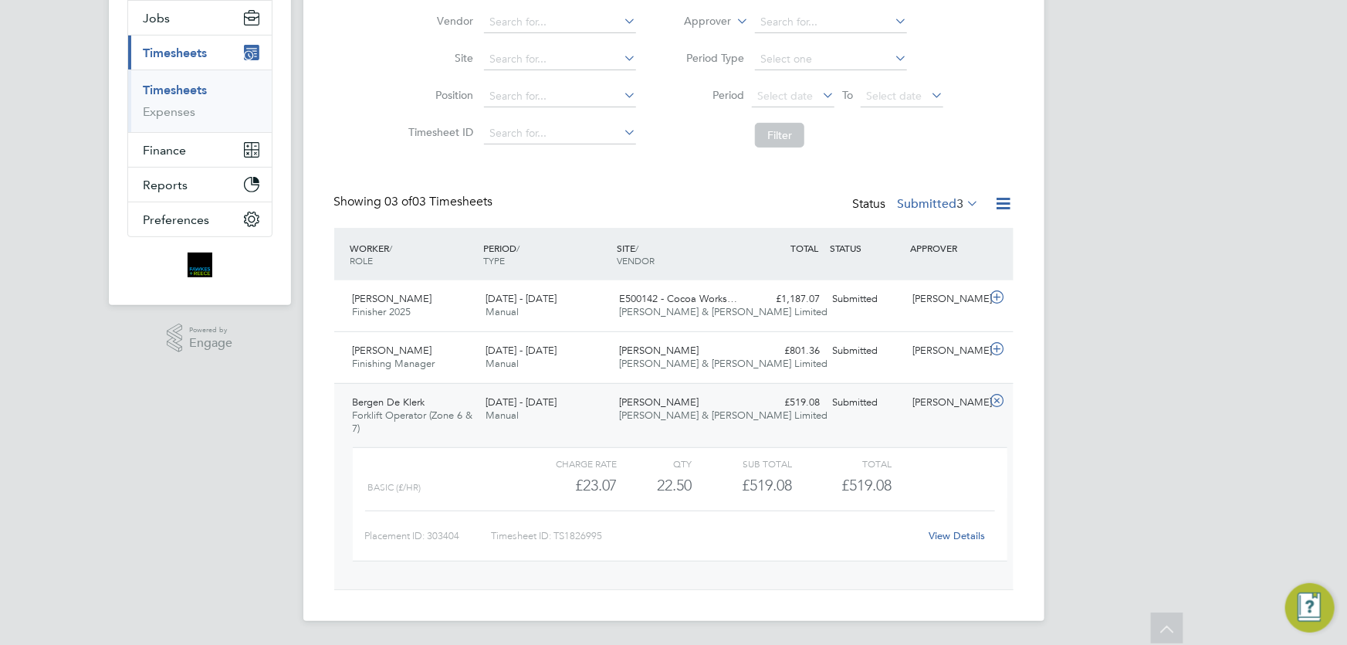
click at [954, 540] on link "View Details" at bounding box center [957, 535] width 56 height 13
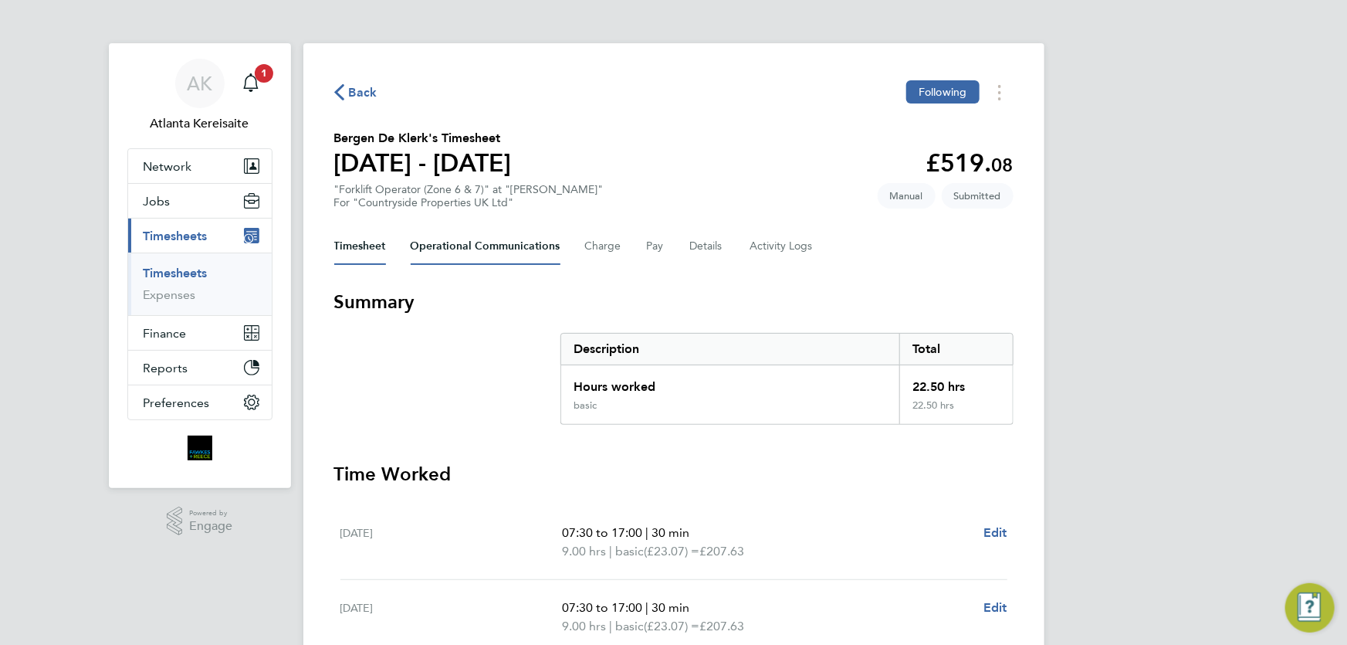
click at [494, 245] on Communications-tab "Operational Communications" at bounding box center [486, 246] width 150 height 37
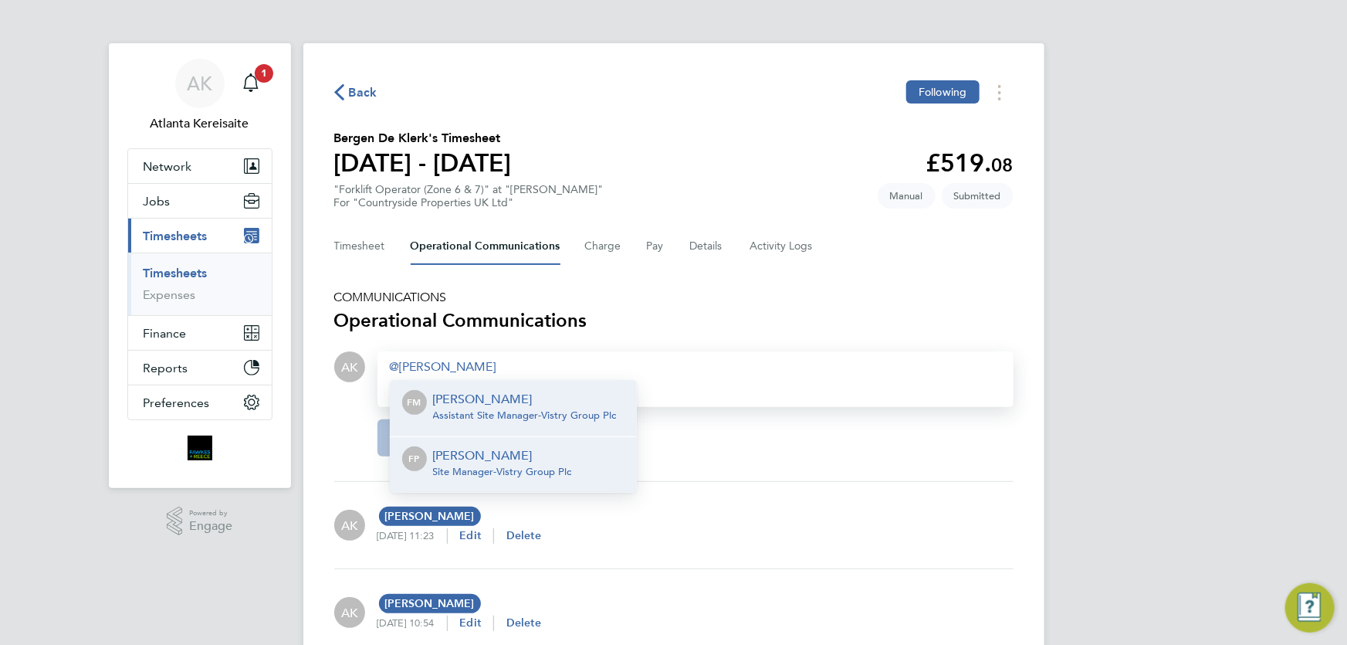
click at [506, 452] on p "[PERSON_NAME]" at bounding box center [502, 455] width 139 height 19
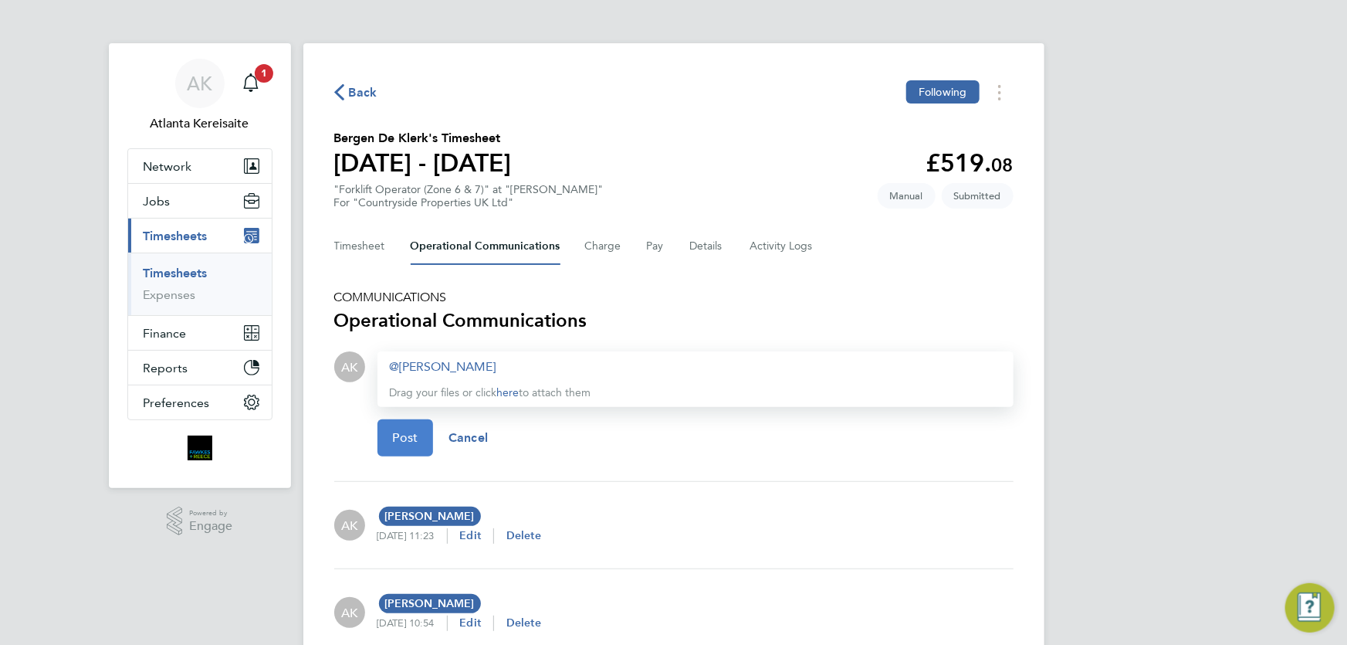
click at [408, 443] on span "Post" at bounding box center [405, 437] width 25 height 15
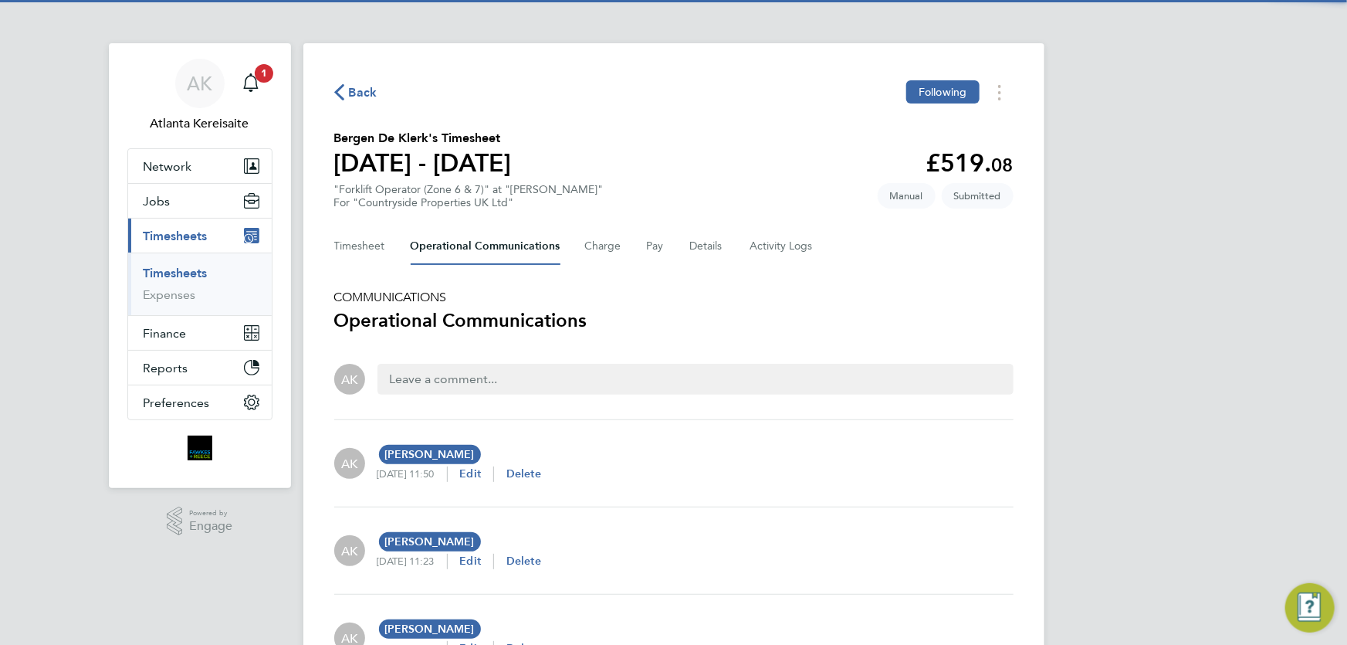
click at [353, 92] on span "Back" at bounding box center [363, 92] width 29 height 19
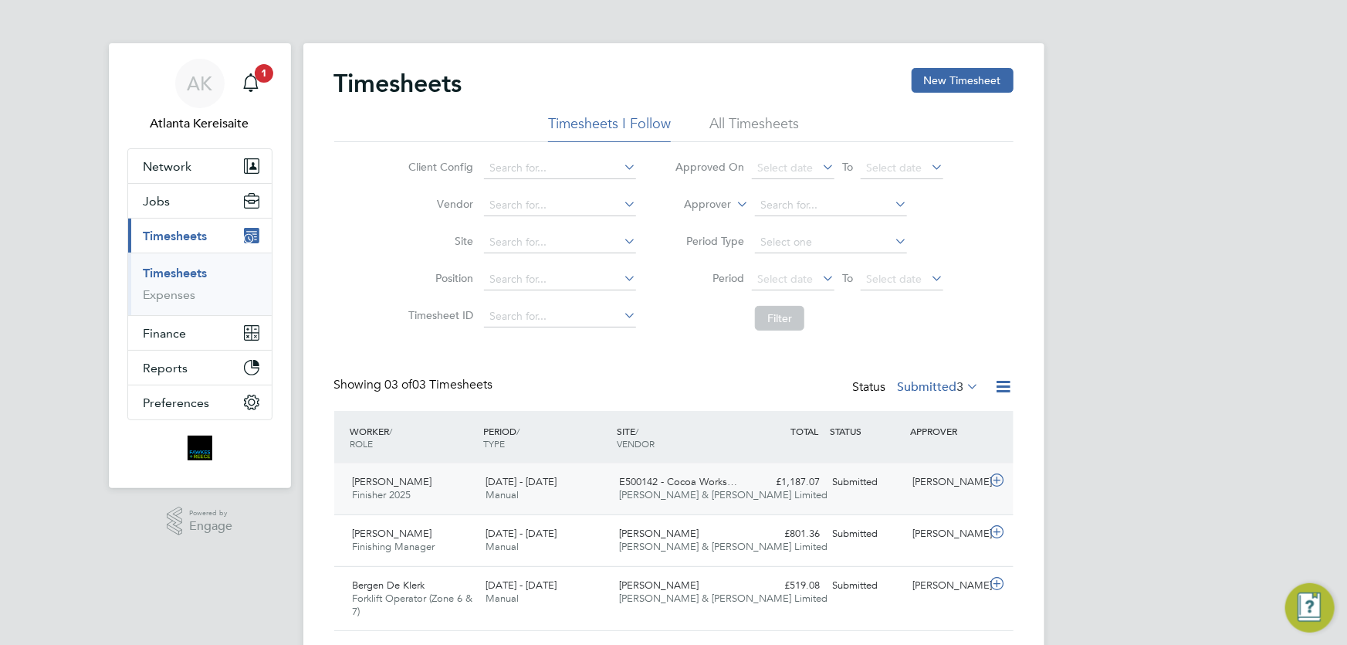
click at [950, 510] on div "Stephen Elliott Finisher 2025 13 - 19 Sep 2025 13 - 19 Sep 2025 Manual E500142 …" at bounding box center [673, 488] width 679 height 51
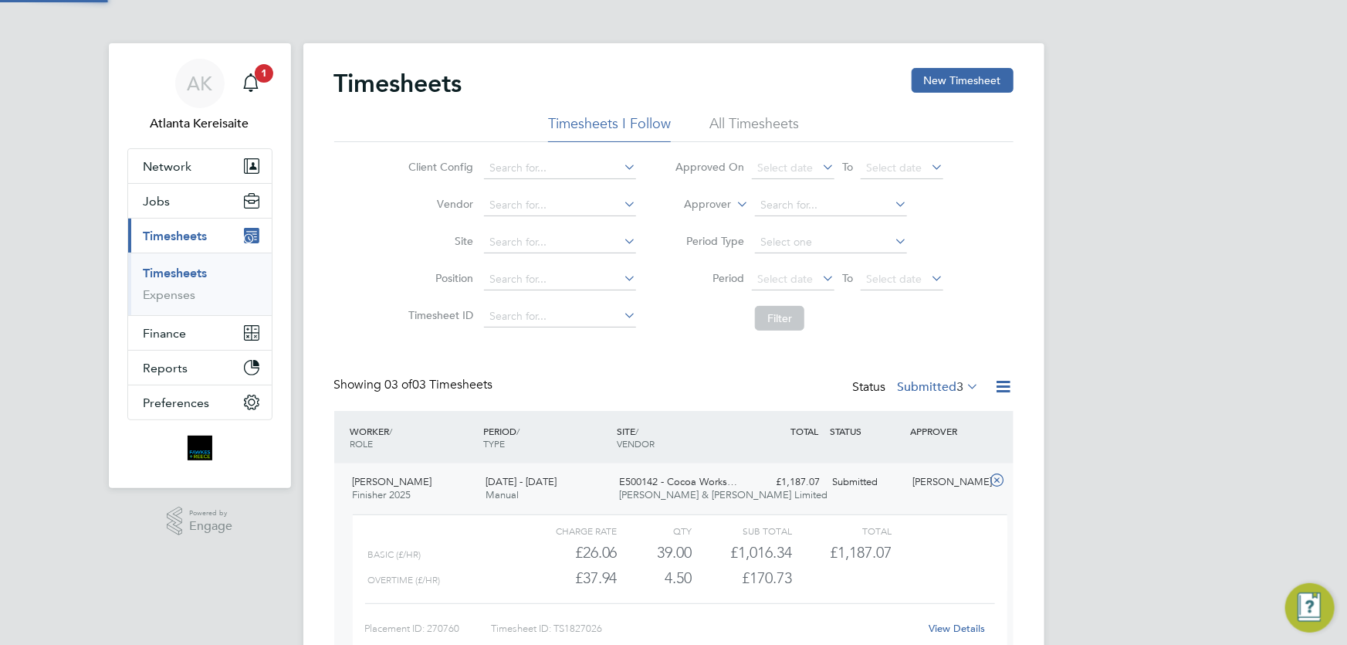
scroll to position [26, 151]
click at [957, 623] on link "View Details" at bounding box center [957, 628] width 56 height 13
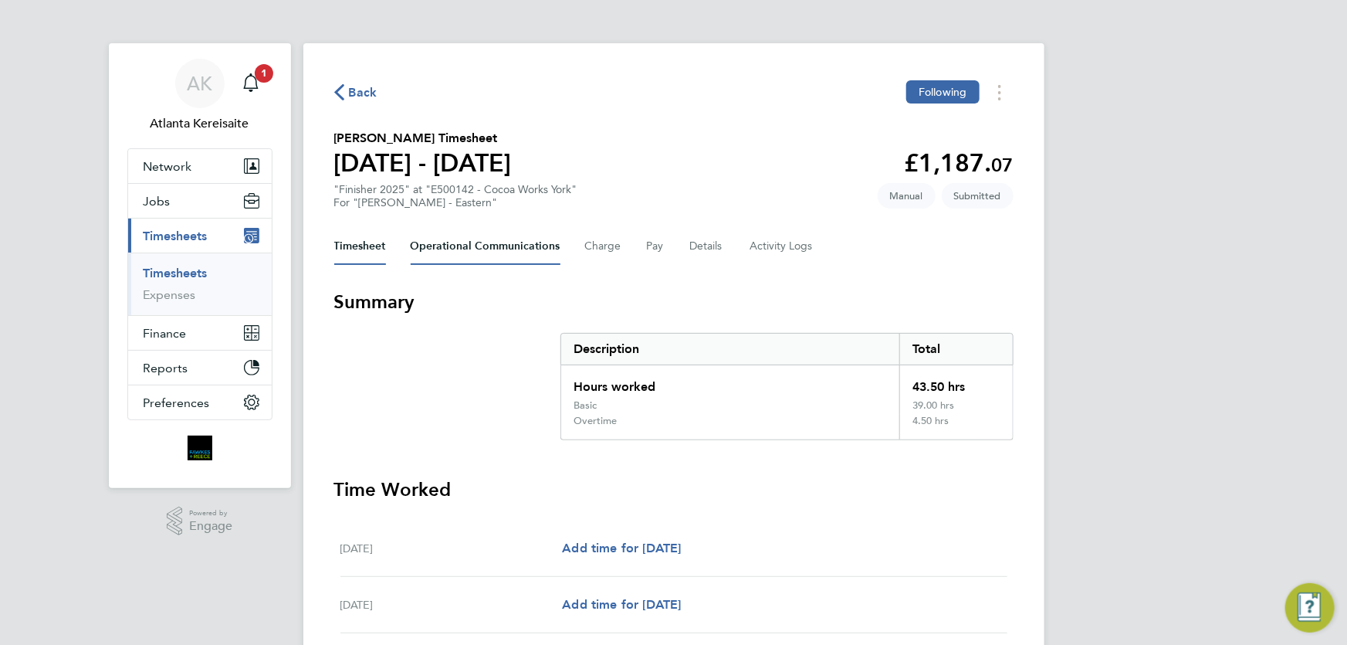
click at [488, 242] on Communications-tab "Operational Communications" at bounding box center [486, 246] width 150 height 37
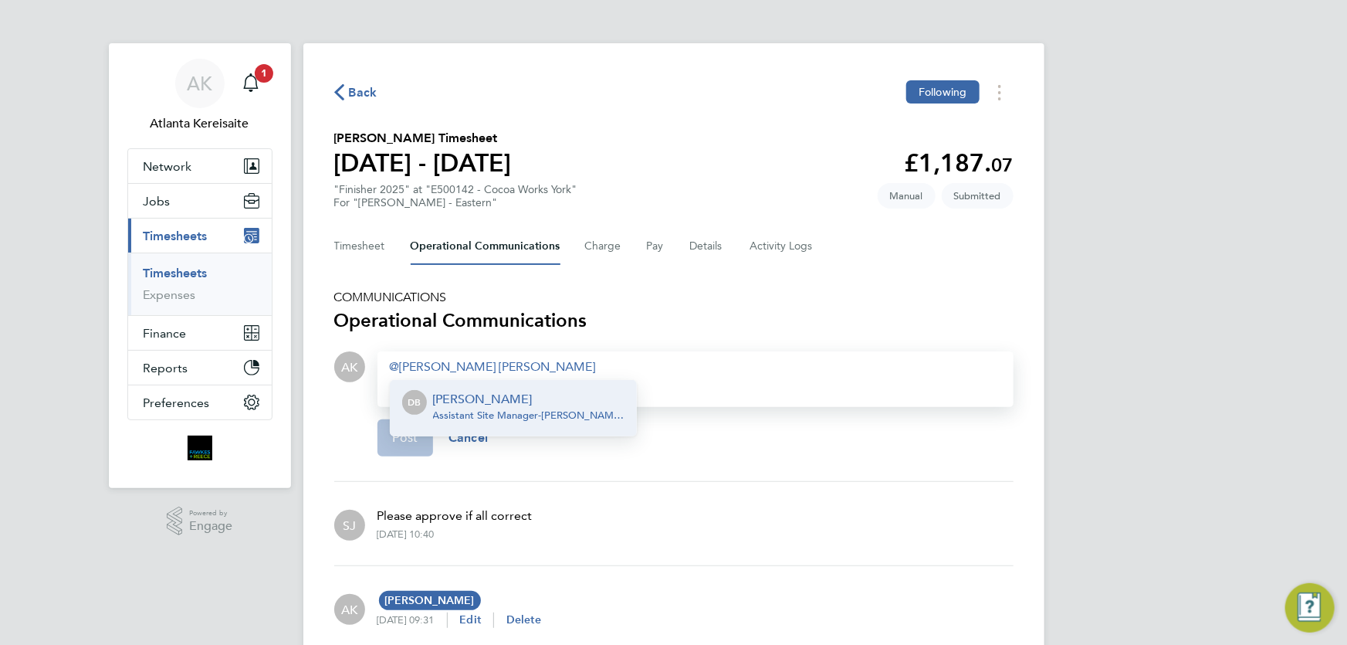
click at [516, 415] on span "Assistant Site Manager - Lovell Partnerships Limited" at bounding box center [528, 415] width 191 height 12
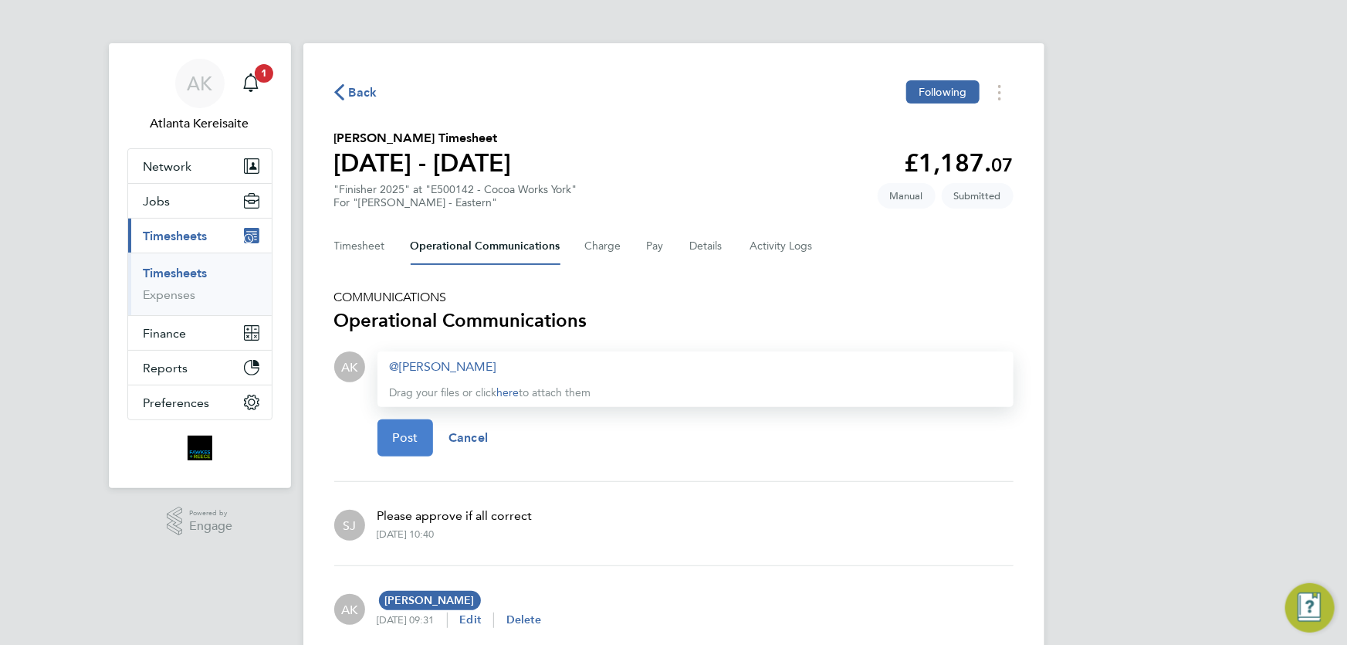
click at [398, 432] on span "Post" at bounding box center [405, 437] width 25 height 15
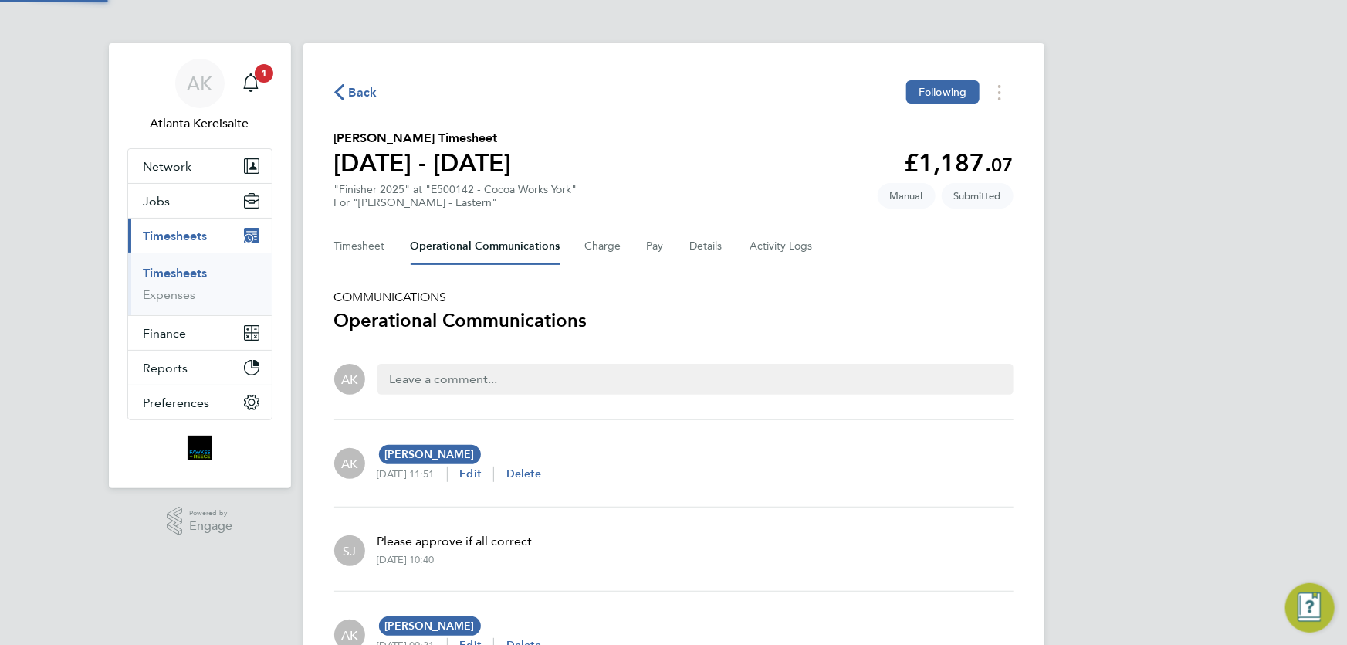
click at [358, 97] on span "Back" at bounding box center [363, 92] width 29 height 19
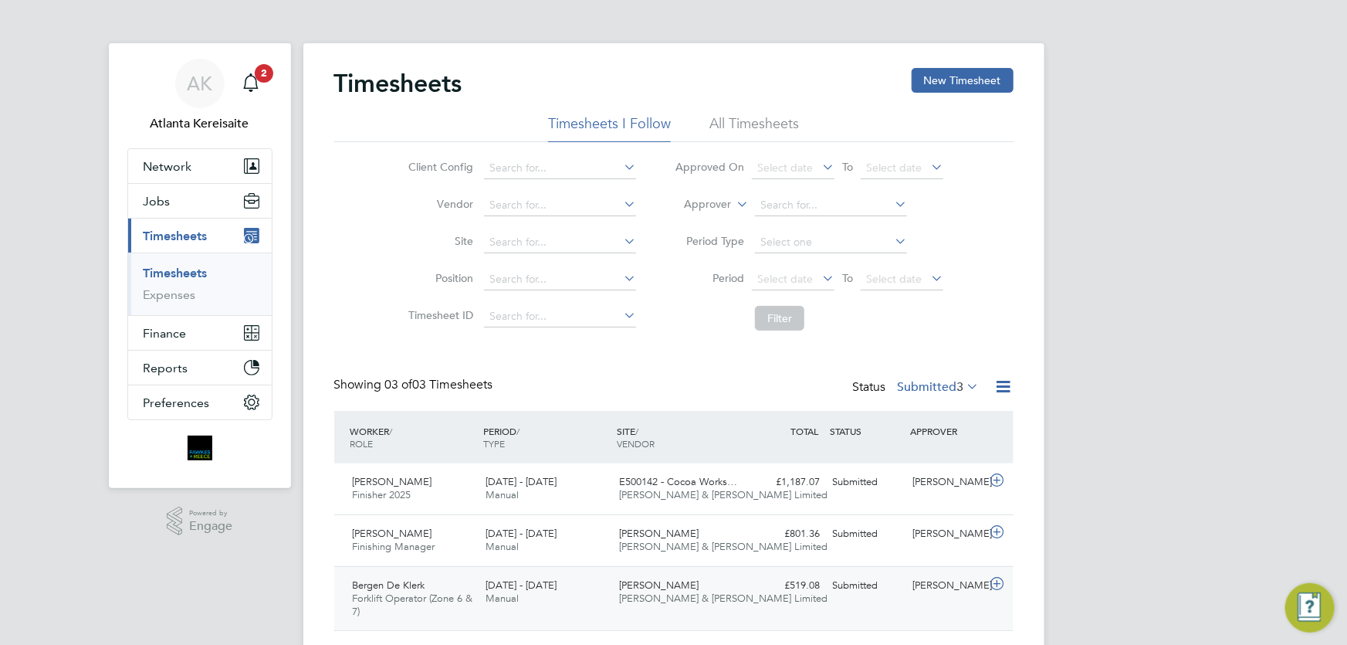
scroll to position [41, 0]
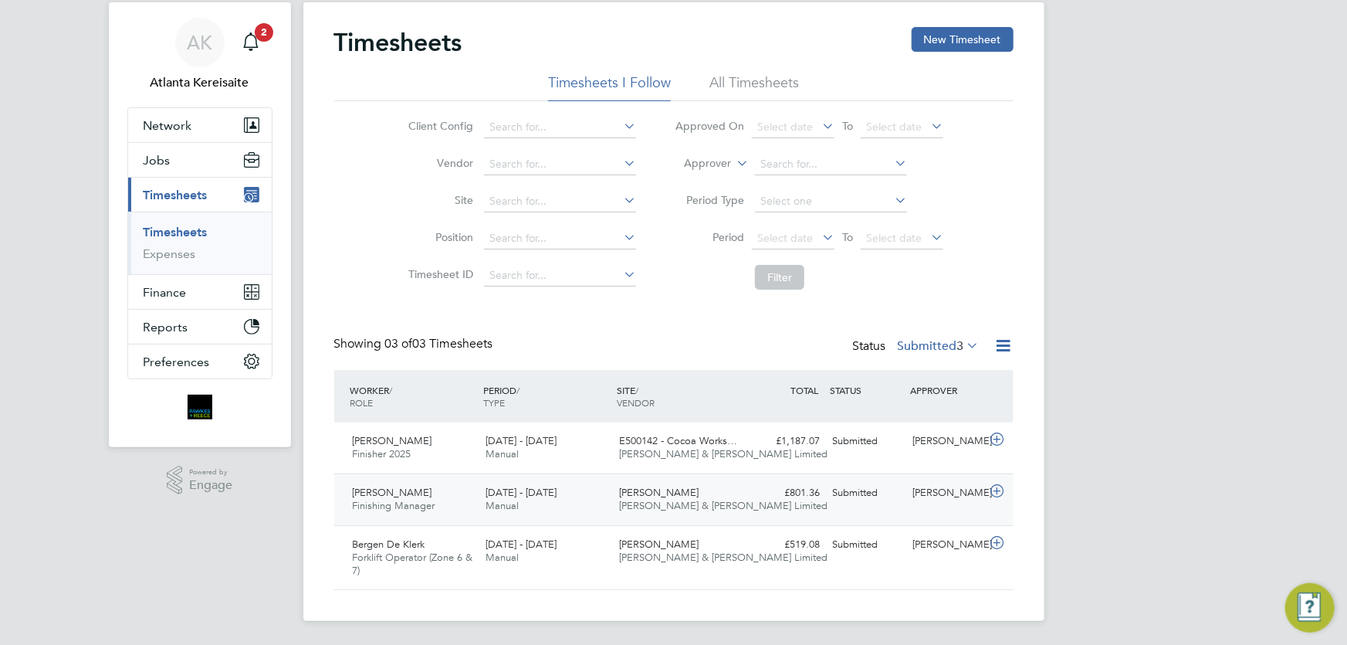
click at [889, 495] on div "Submitted" at bounding box center [867, 492] width 80 height 25
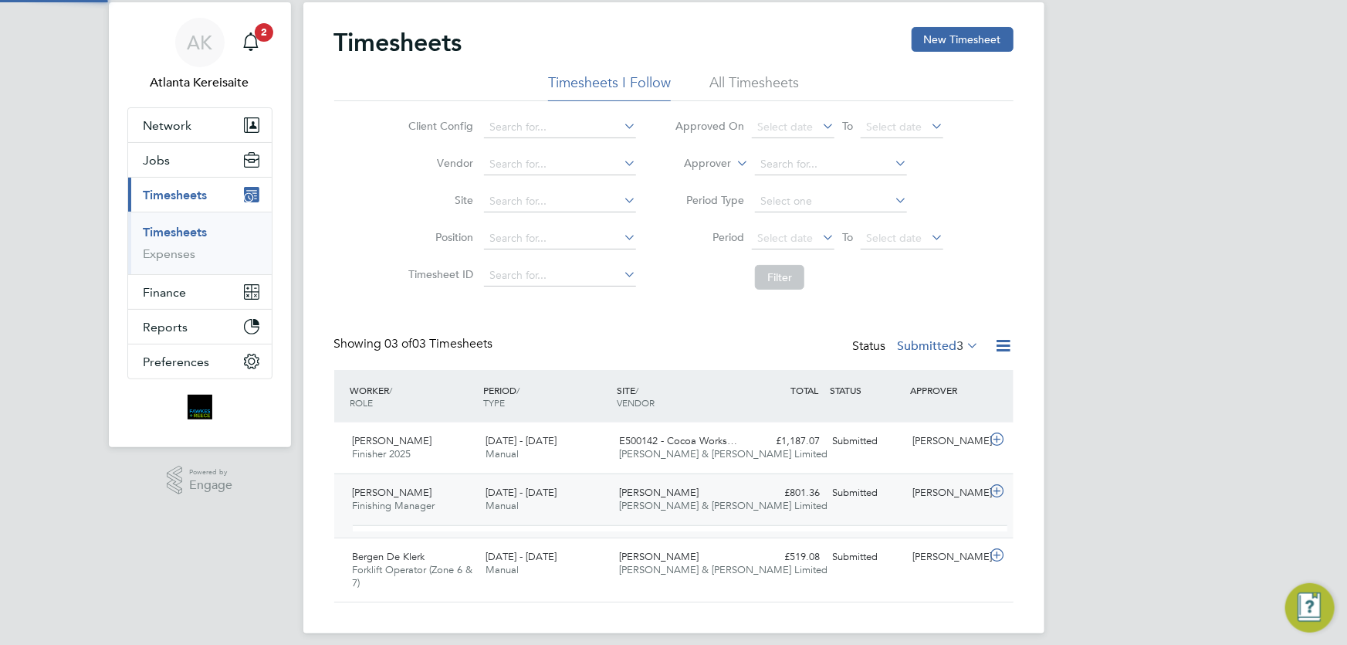
scroll to position [26, 151]
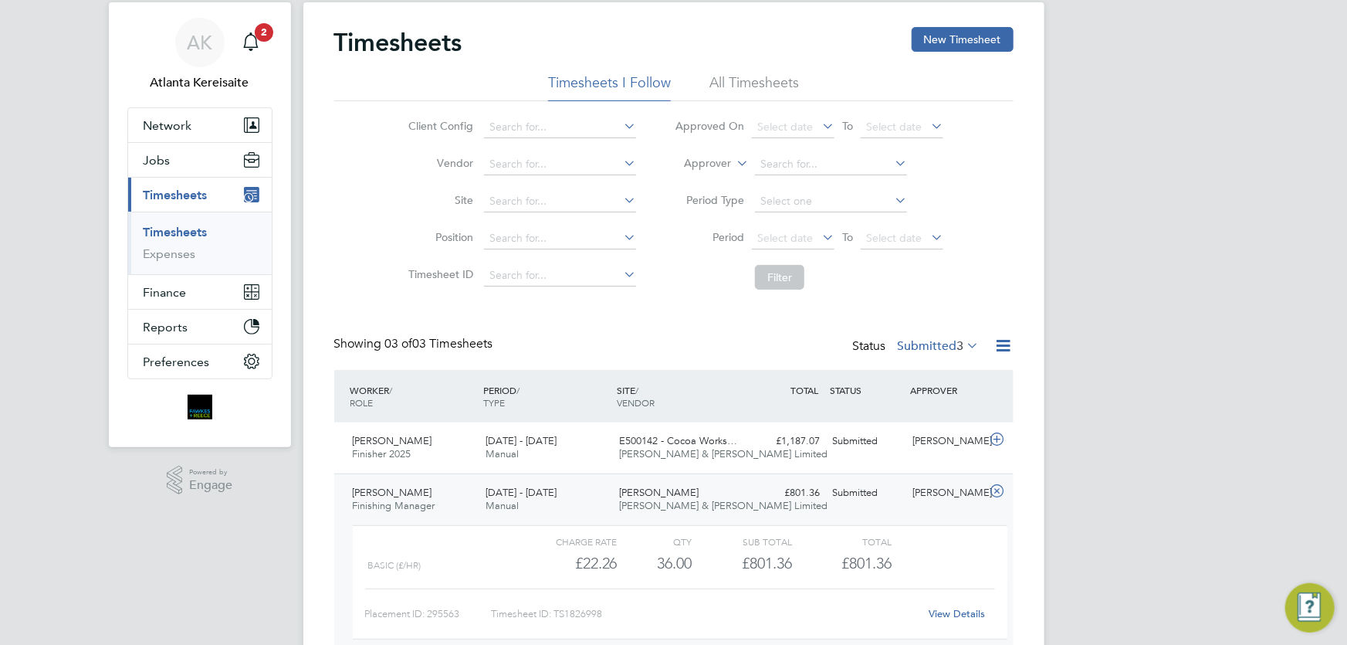
click at [958, 611] on link "View Details" at bounding box center [957, 613] width 56 height 13
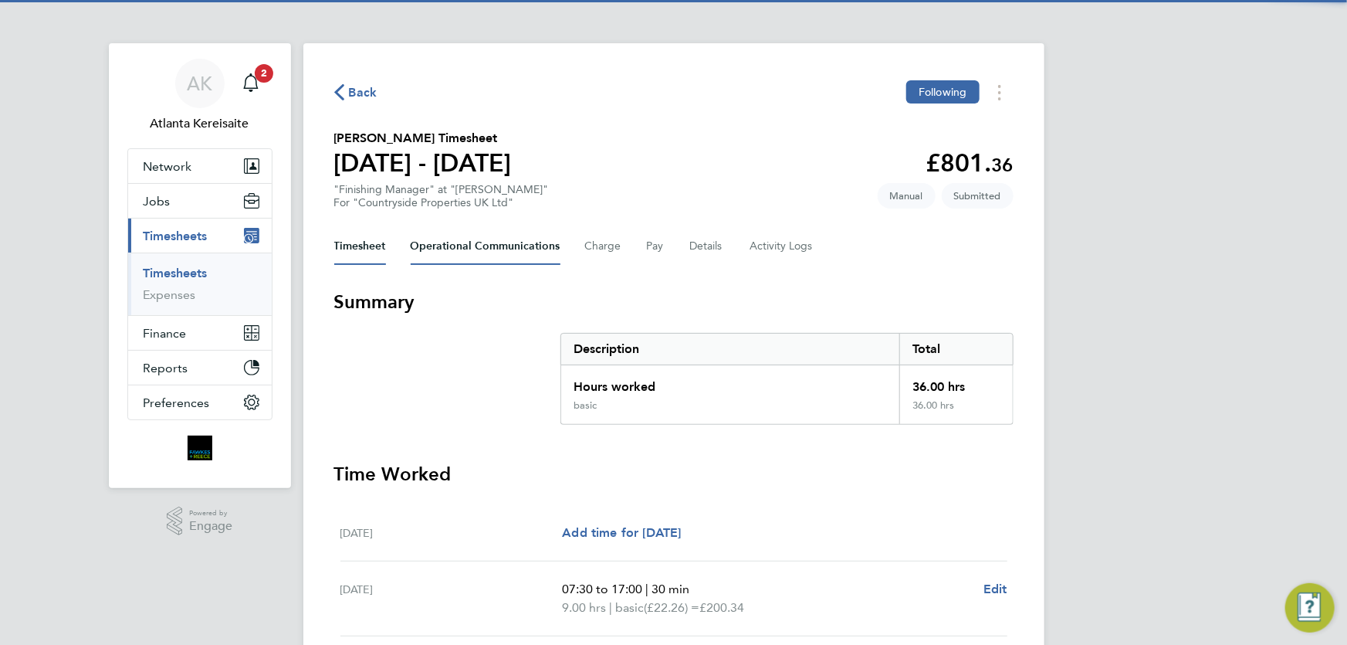
click at [500, 238] on Communications-tab "Operational Communications" at bounding box center [486, 246] width 150 height 37
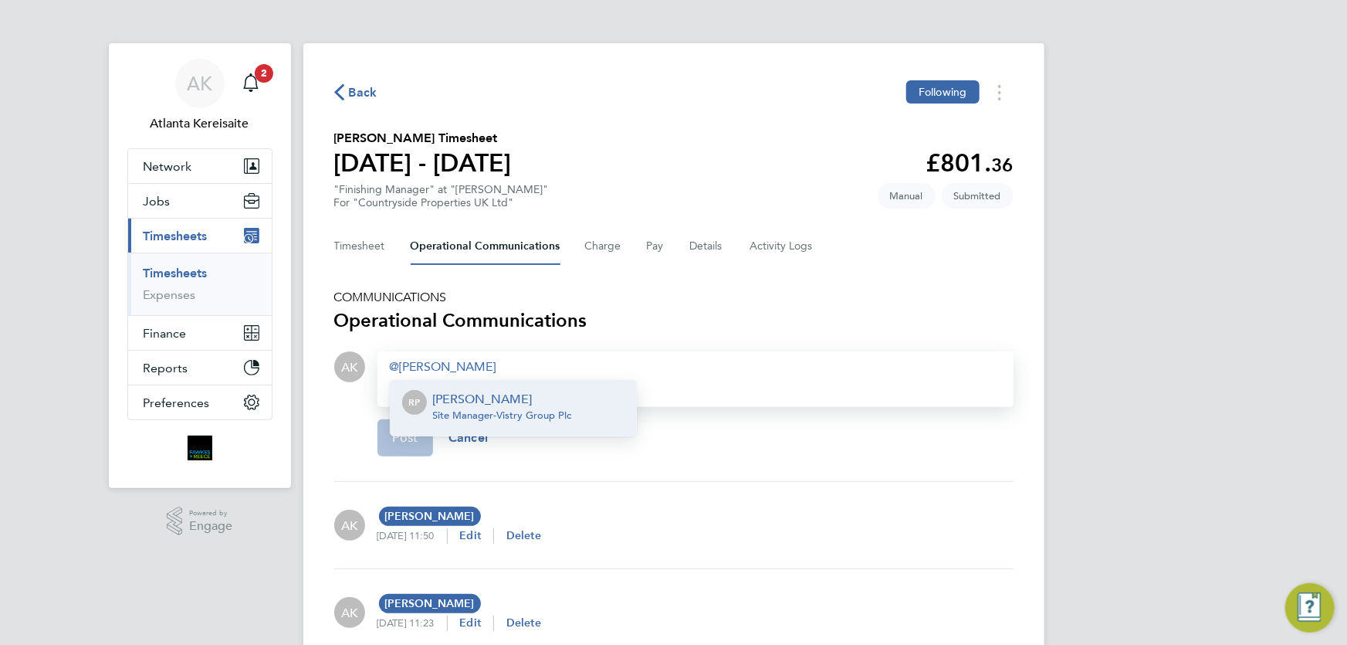
click at [489, 404] on p "[PERSON_NAME]" at bounding box center [502, 399] width 139 height 19
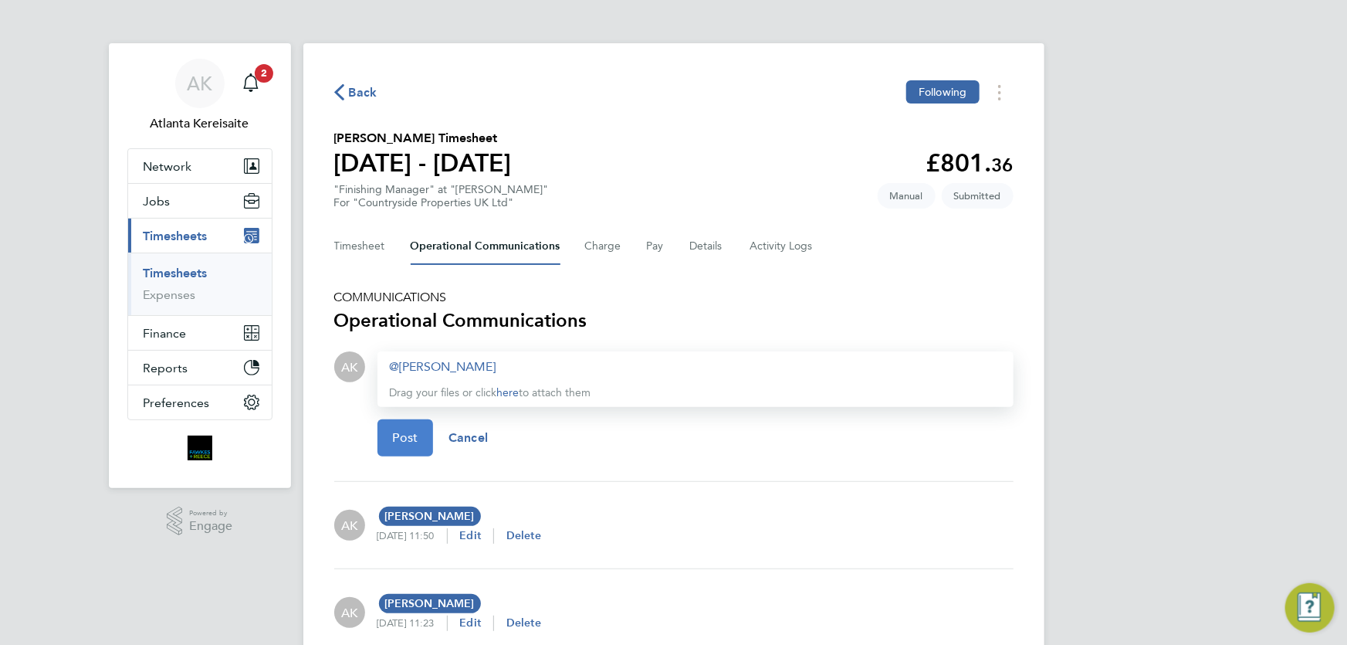
click at [422, 438] on button "Post" at bounding box center [406, 437] width 56 height 37
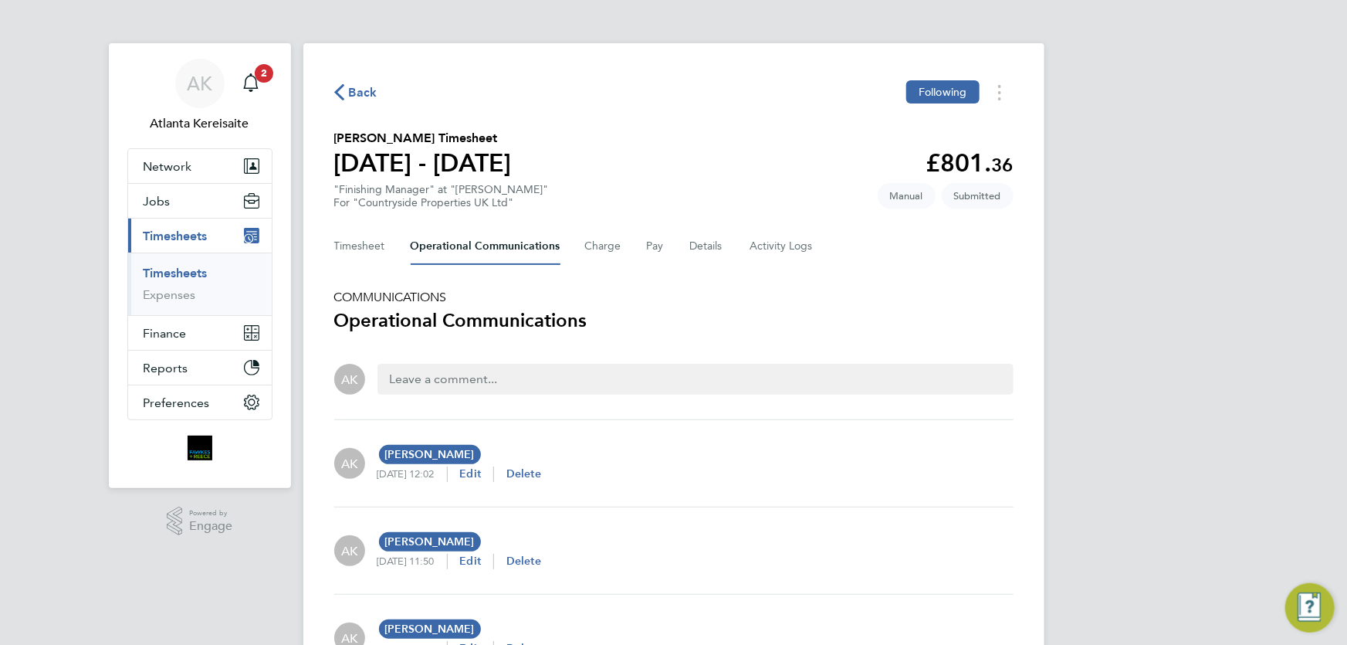
click at [364, 83] on button "Back" at bounding box center [355, 92] width 43 height 19
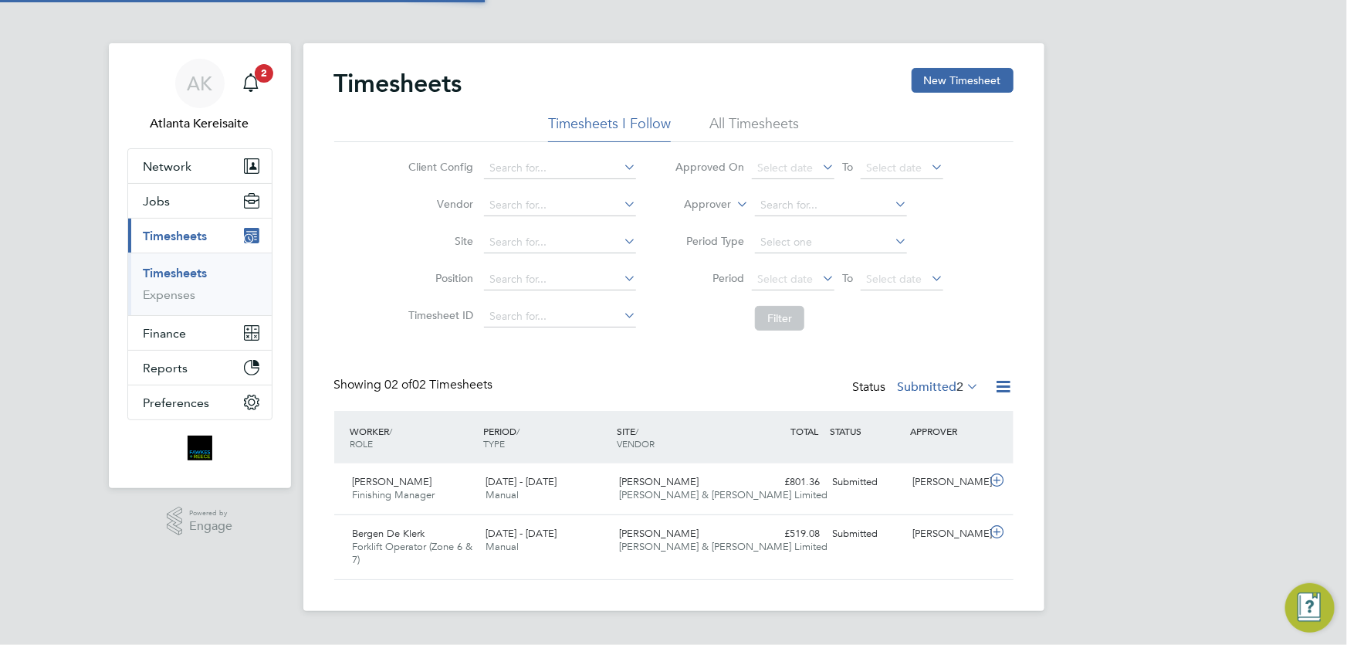
scroll to position [39, 134]
click at [941, 547] on div "[PERSON_NAME]" at bounding box center [946, 533] width 80 height 25
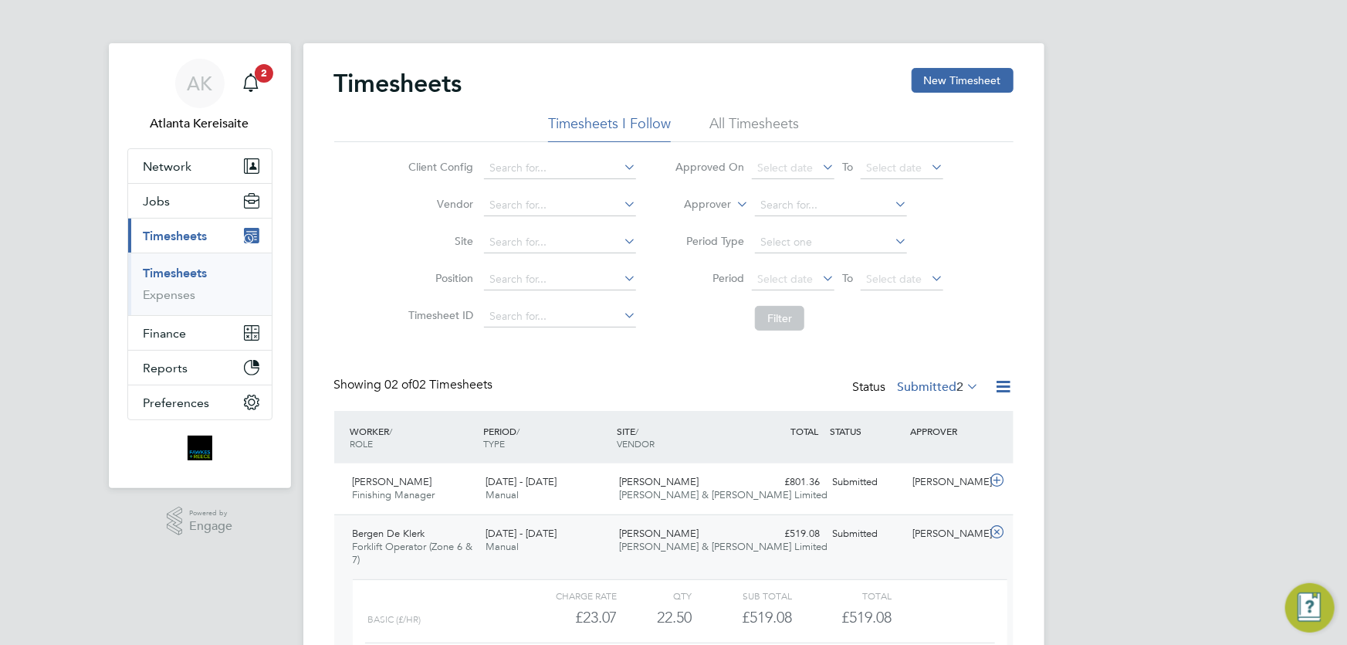
scroll to position [69, 0]
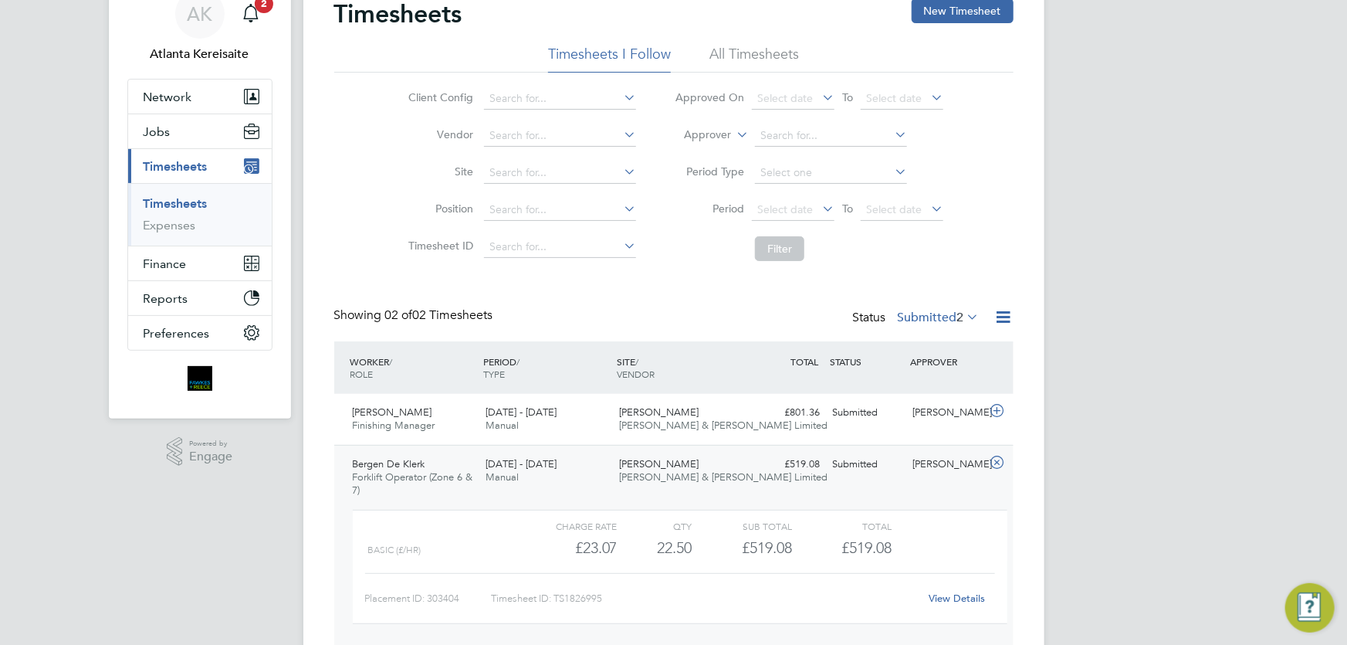
click at [971, 600] on link "View Details" at bounding box center [957, 597] width 56 height 13
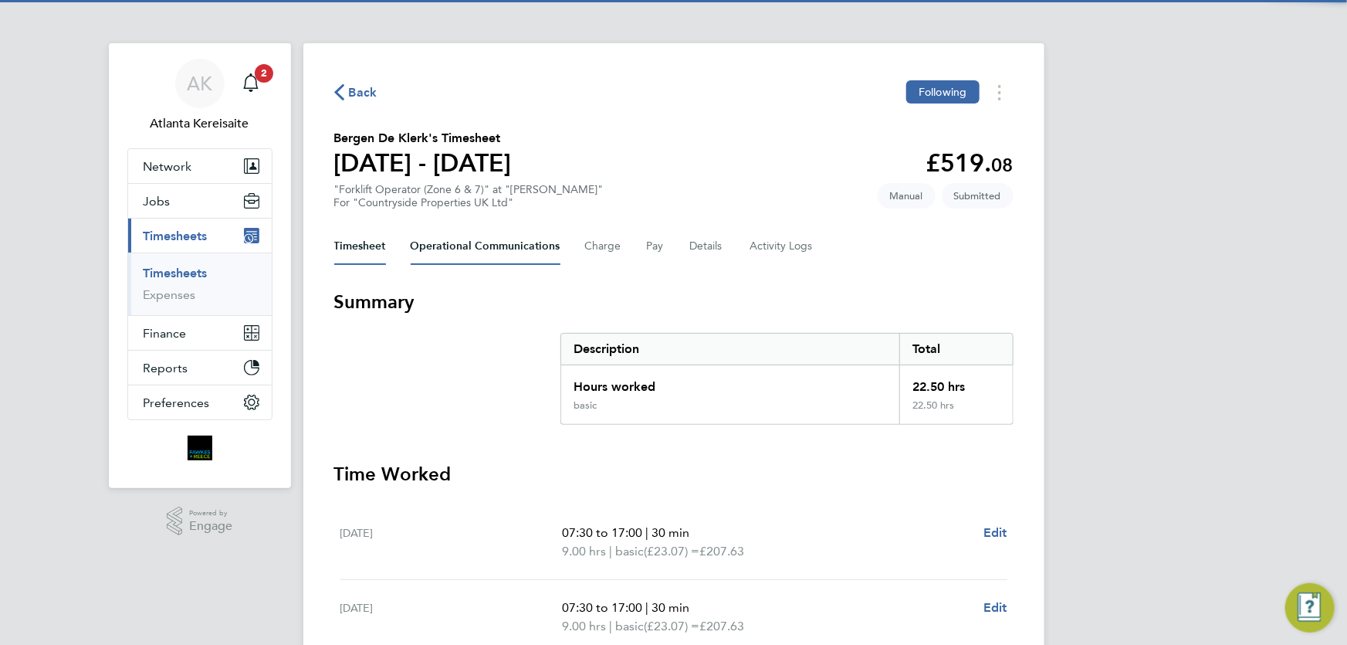
click at [476, 249] on Communications-tab "Operational Communications" at bounding box center [486, 246] width 150 height 37
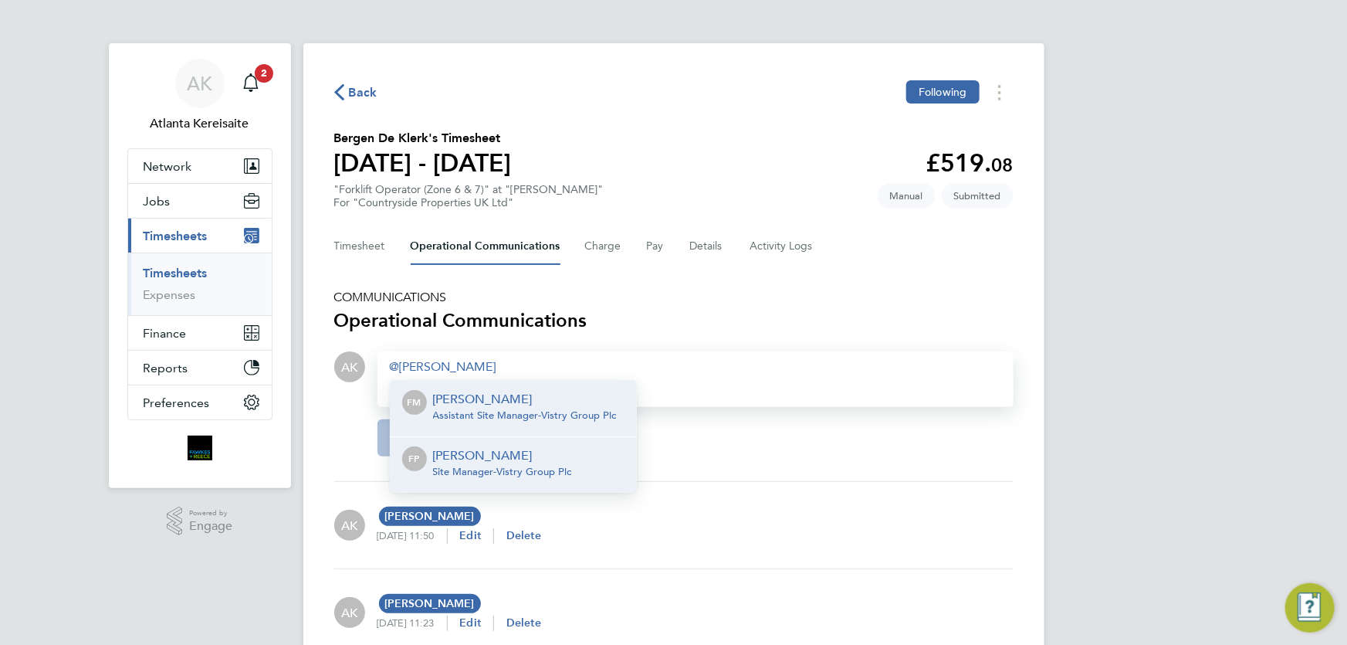
click at [536, 468] on span "Site Manager - Vistry Group Plc" at bounding box center [502, 472] width 139 height 12
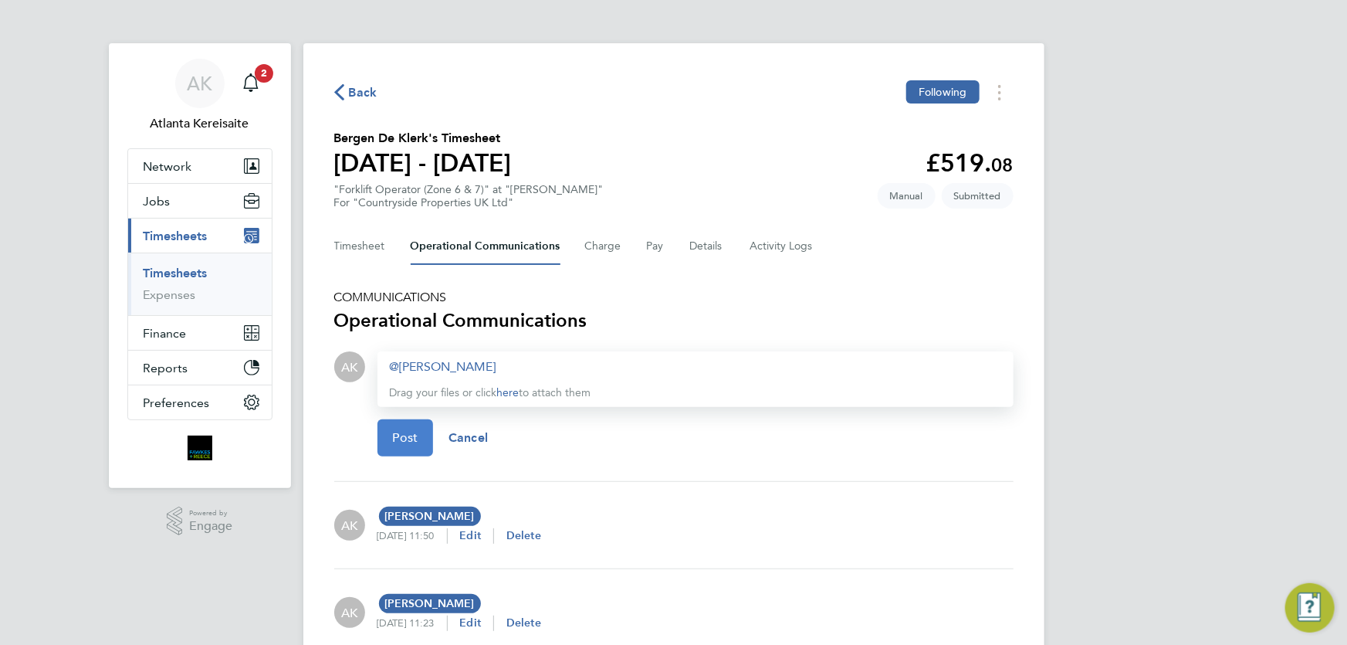
click at [391, 442] on button "Post" at bounding box center [406, 437] width 56 height 37
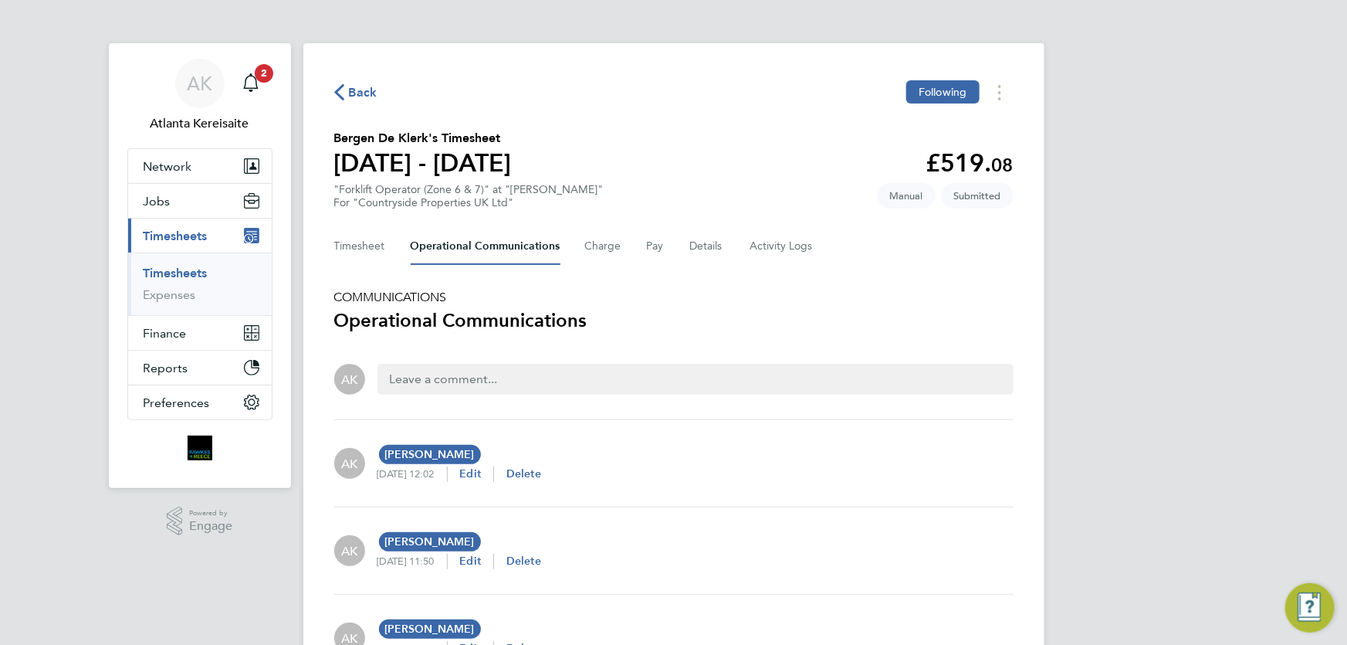
click at [354, 86] on span "Back" at bounding box center [363, 92] width 29 height 19
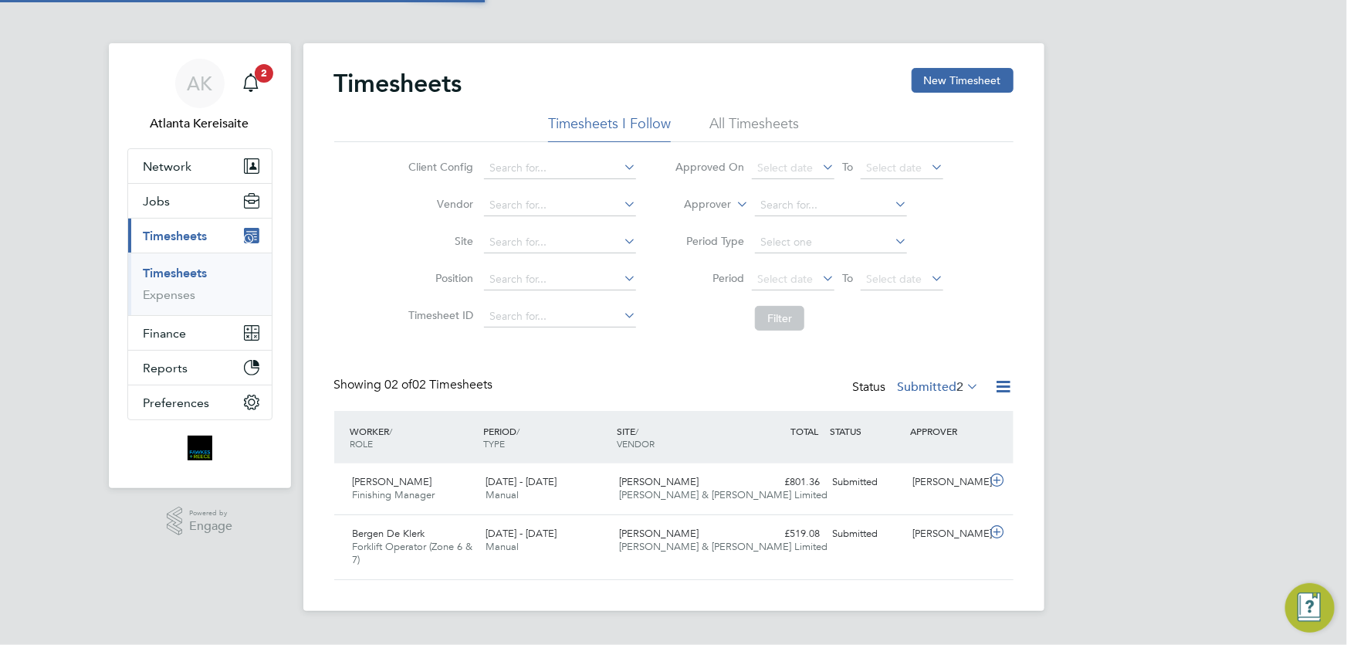
scroll to position [39, 134]
click at [261, 81] on span "2" at bounding box center [264, 73] width 19 height 19
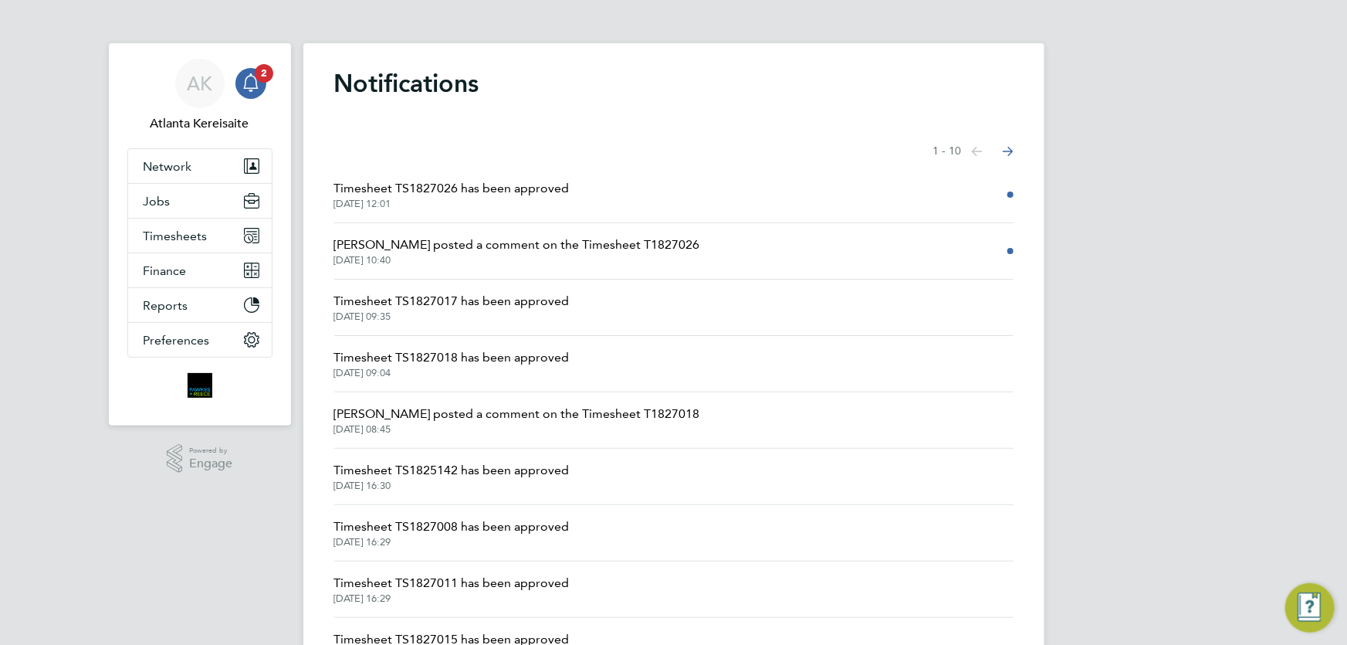
click at [500, 194] on span "Timesheet TS1827026 has been approved" at bounding box center [451, 188] width 235 height 19
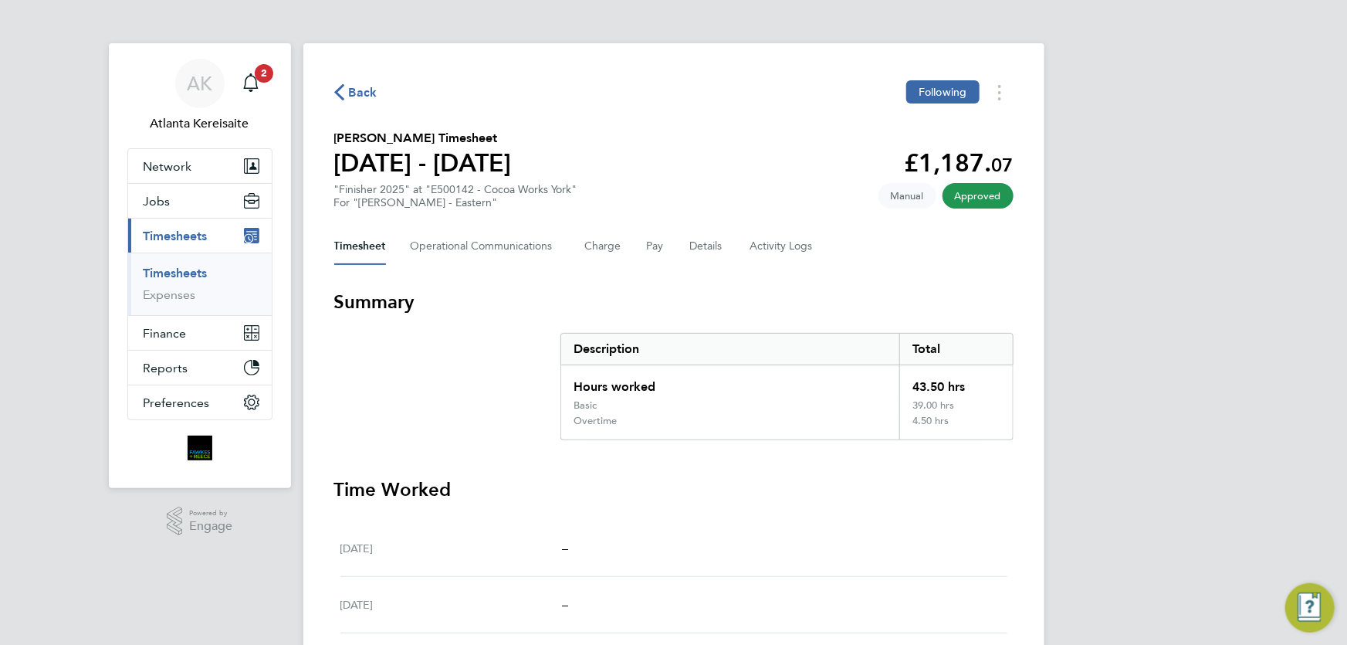
click at [361, 86] on span "Back" at bounding box center [363, 92] width 29 height 19
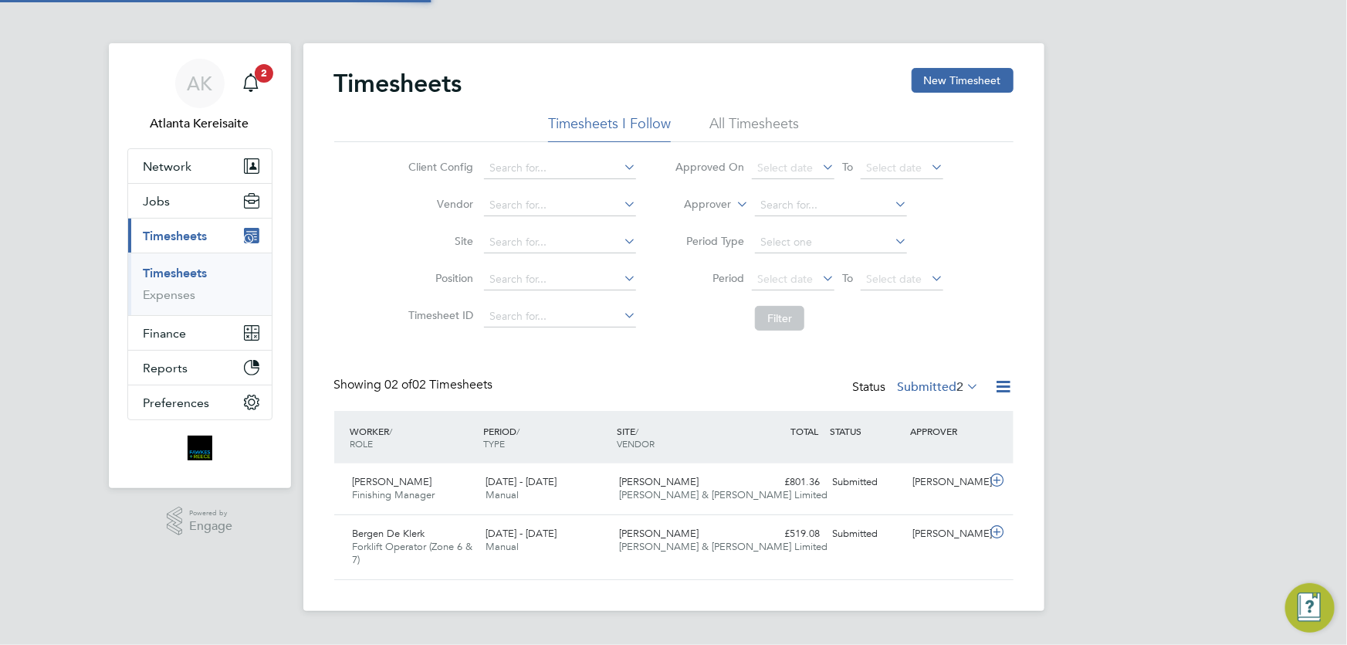
scroll to position [39, 134]
click at [262, 76] on span "2" at bounding box center [264, 73] width 19 height 19
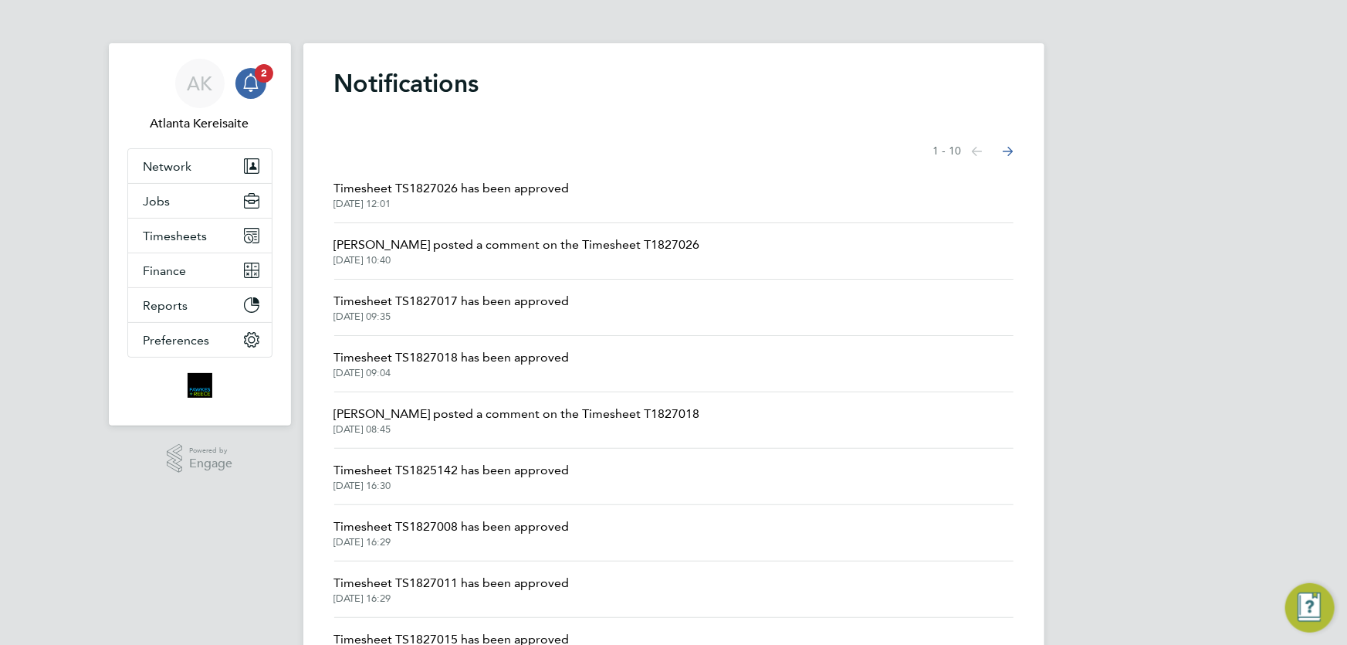
click at [527, 188] on span "Timesheet TS1827026 has been approved" at bounding box center [451, 188] width 235 height 19
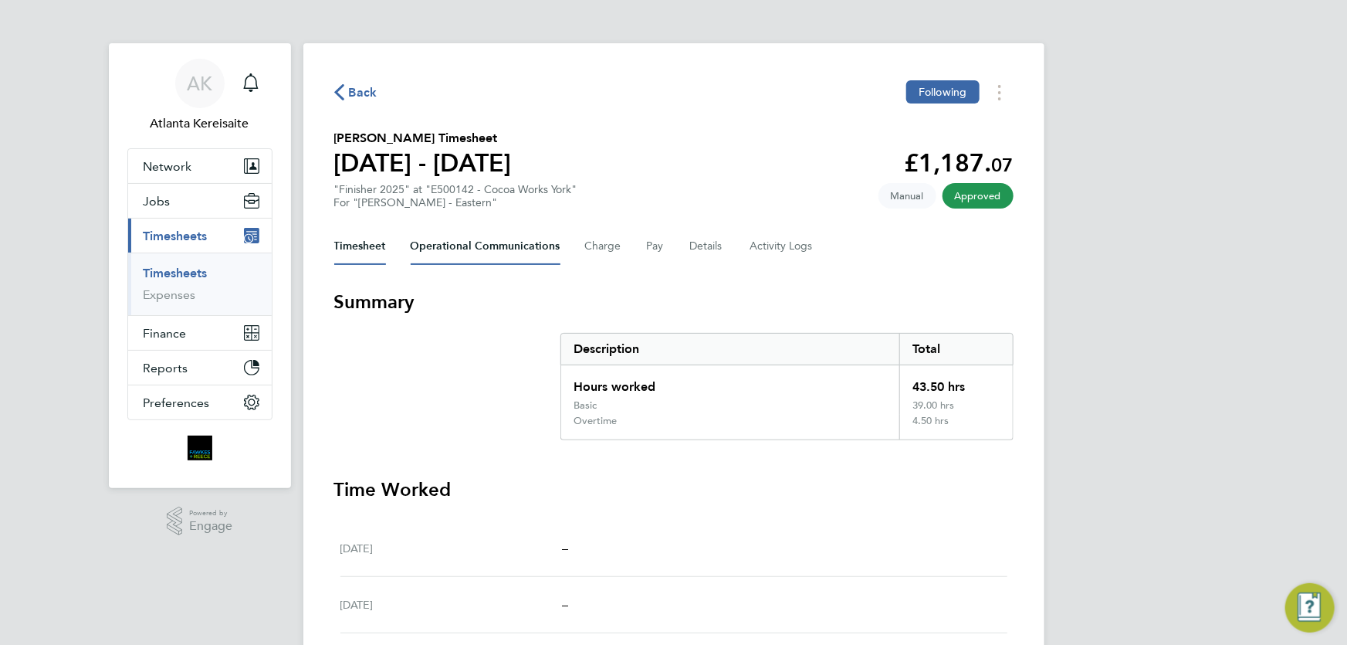
click at [479, 238] on Communications-tab "Operational Communications" at bounding box center [486, 246] width 150 height 37
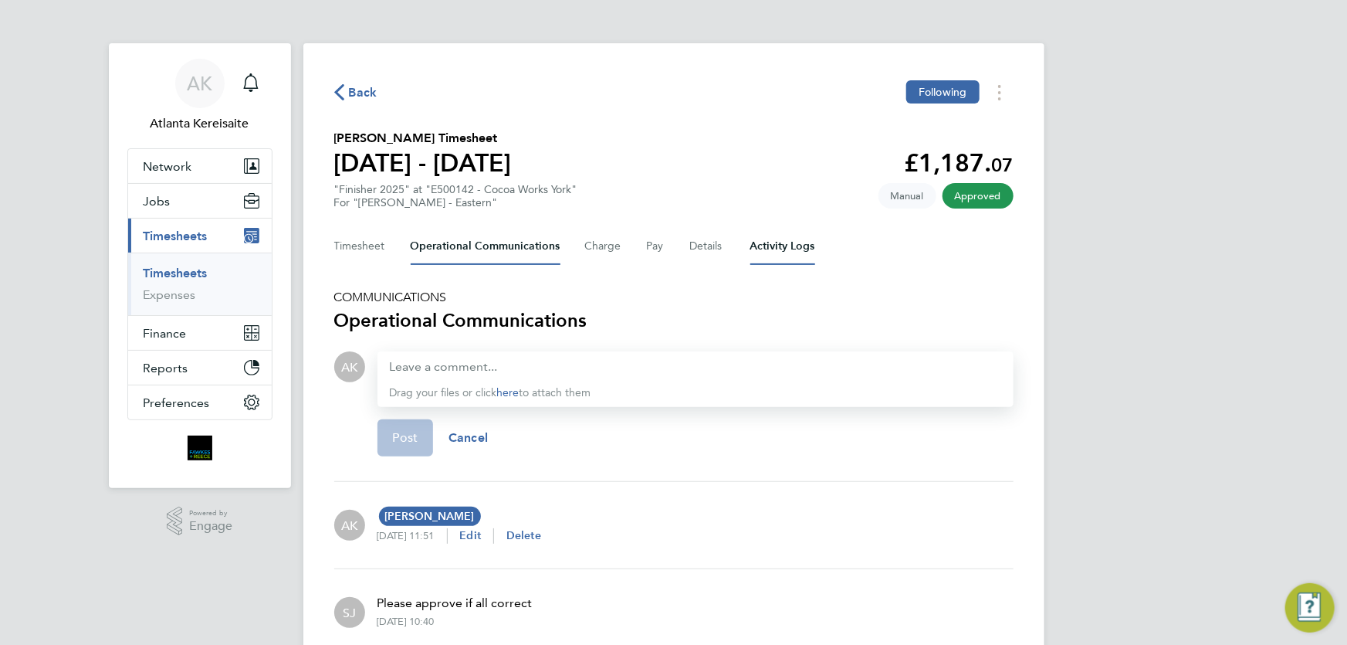
click at [776, 243] on Logs-tab "Activity Logs" at bounding box center [782, 246] width 65 height 37
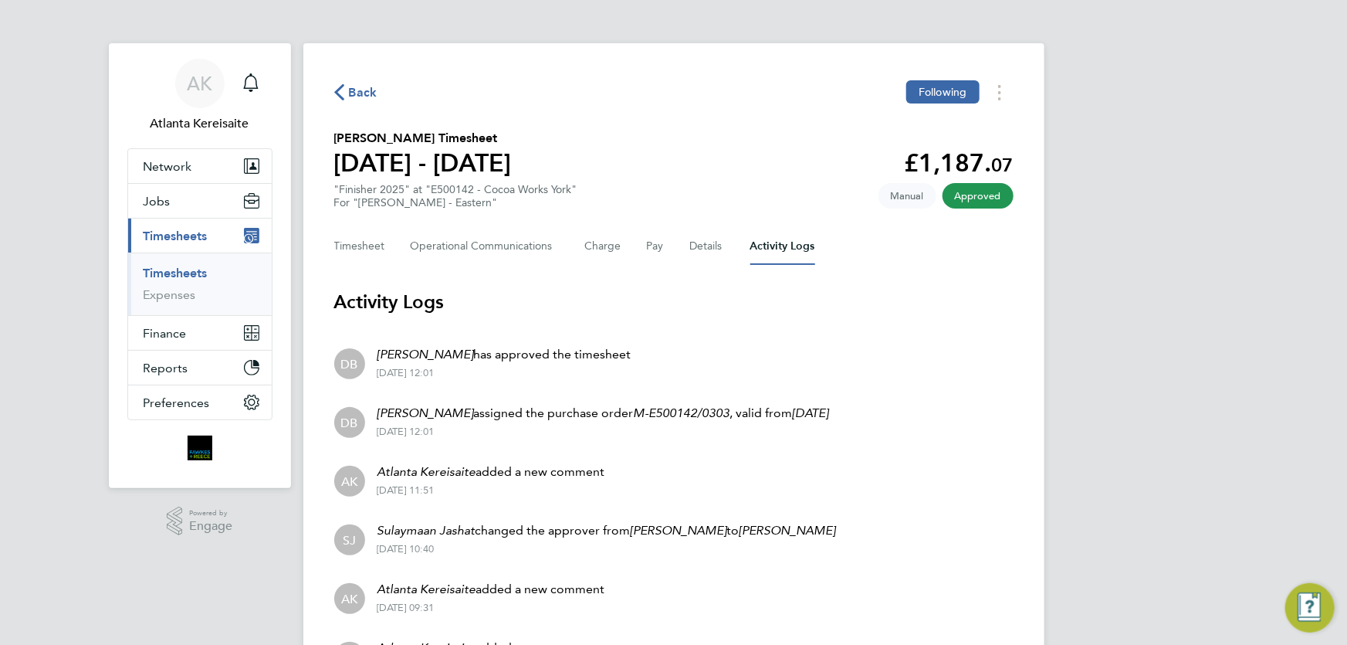
click at [361, 90] on span "Back" at bounding box center [363, 92] width 29 height 19
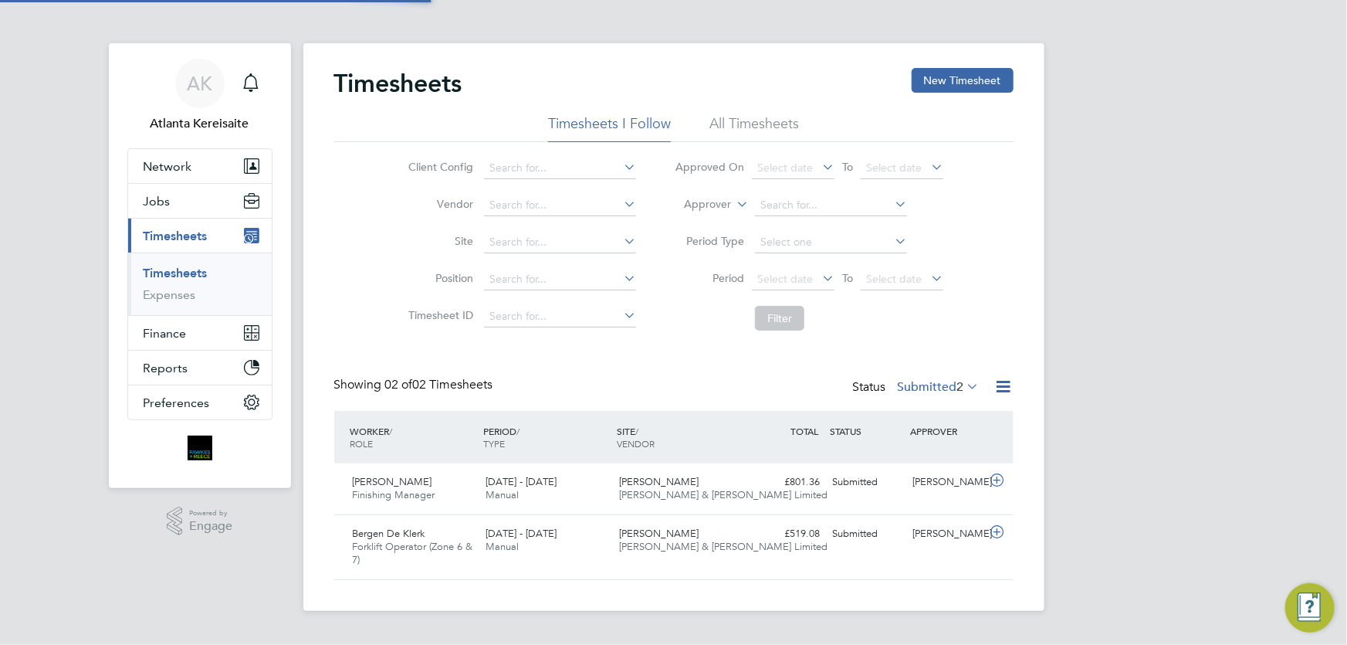
scroll to position [39, 134]
click at [393, 191] on li "Vendor" at bounding box center [519, 205] width 271 height 37
